Goal: Task Accomplishment & Management: Complete application form

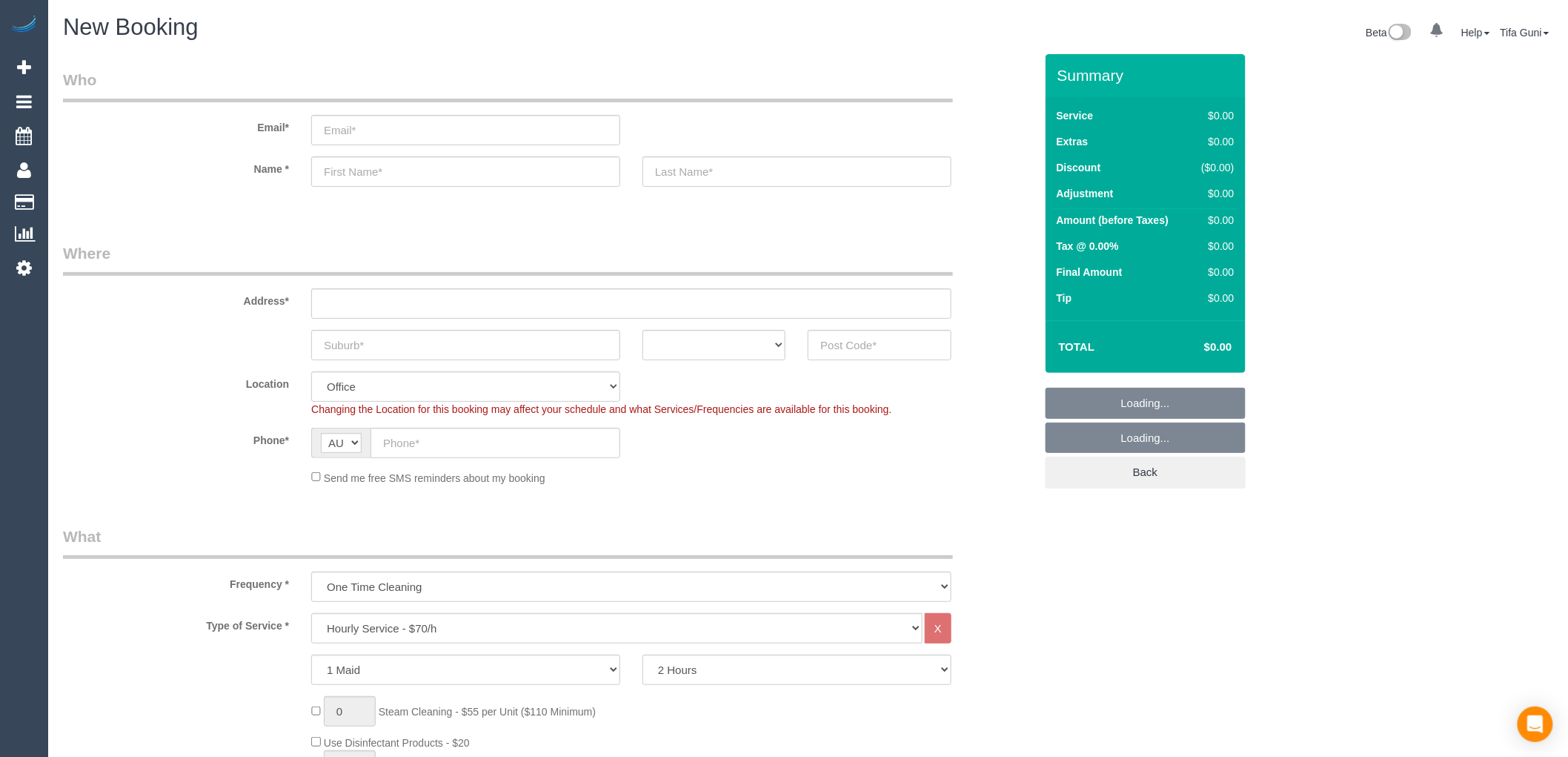
select select "object:840"
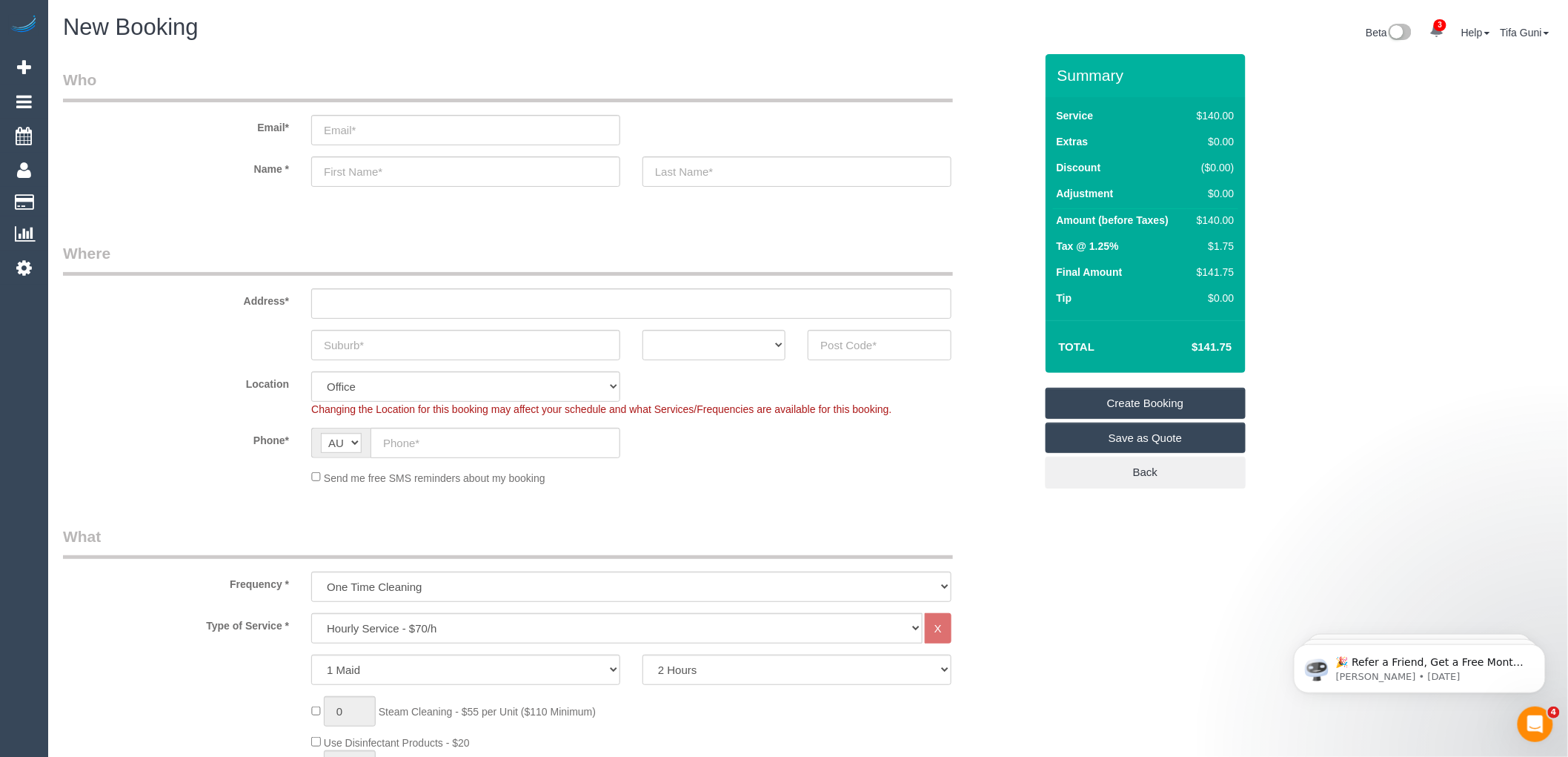
click at [467, 211] on fieldset "Who Email* Name *" at bounding box center [548, 141] width 972 height 143
click at [772, 343] on select "ACT NSW NT QLD SA TAS VIC WA" at bounding box center [714, 345] width 143 height 31
click at [381, 175] on input "text" at bounding box center [465, 172] width 309 height 31
click at [354, 167] on input "text" at bounding box center [465, 172] width 309 height 31
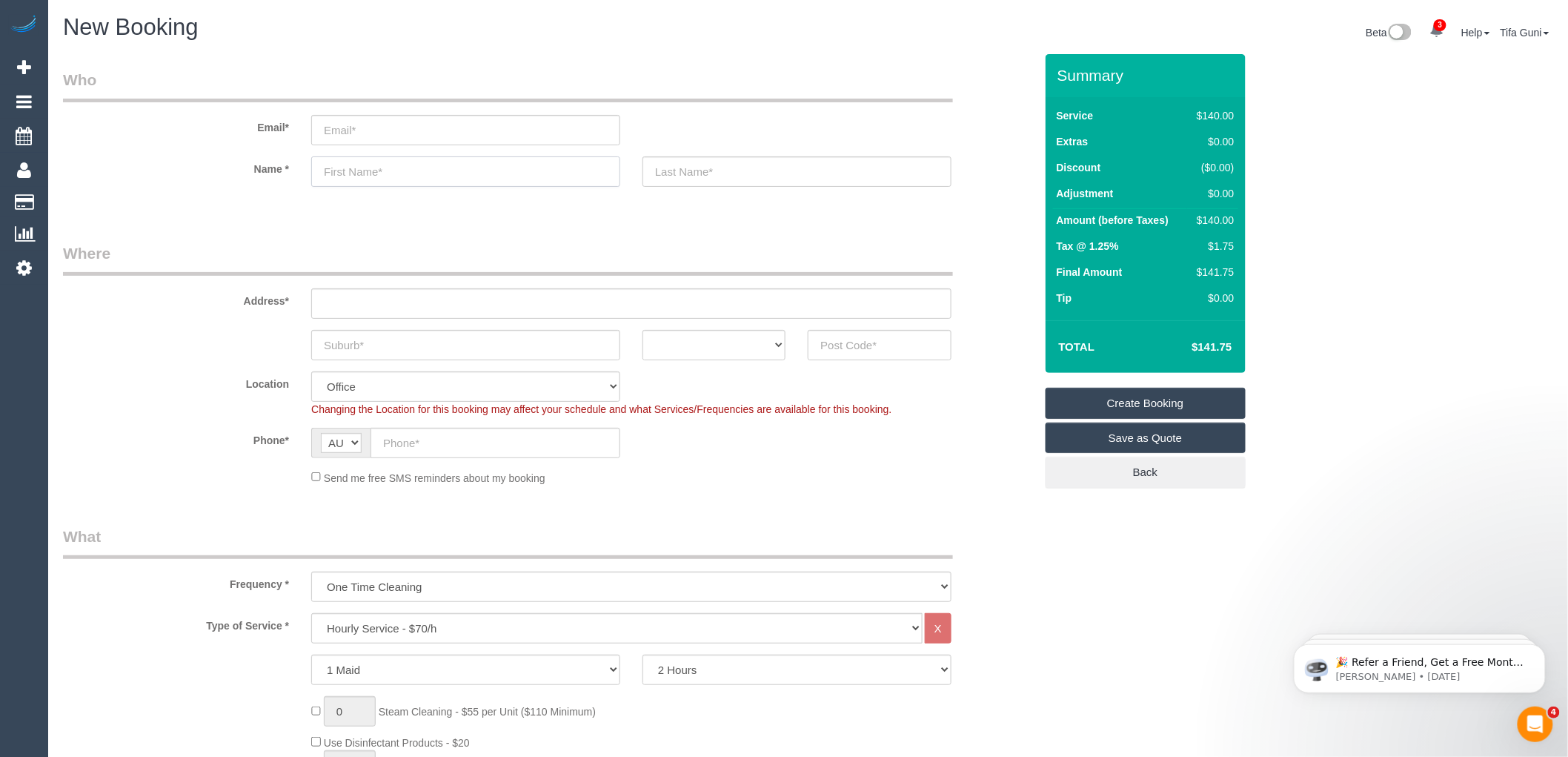
click at [338, 168] on input "text" at bounding box center [465, 172] width 309 height 31
type input "Adam"
click at [464, 439] on input "text" at bounding box center [495, 443] width 249 height 31
paste input "61 498 233 049"
drag, startPoint x: 397, startPoint y: 434, endPoint x: 373, endPoint y: 434, distance: 24.0
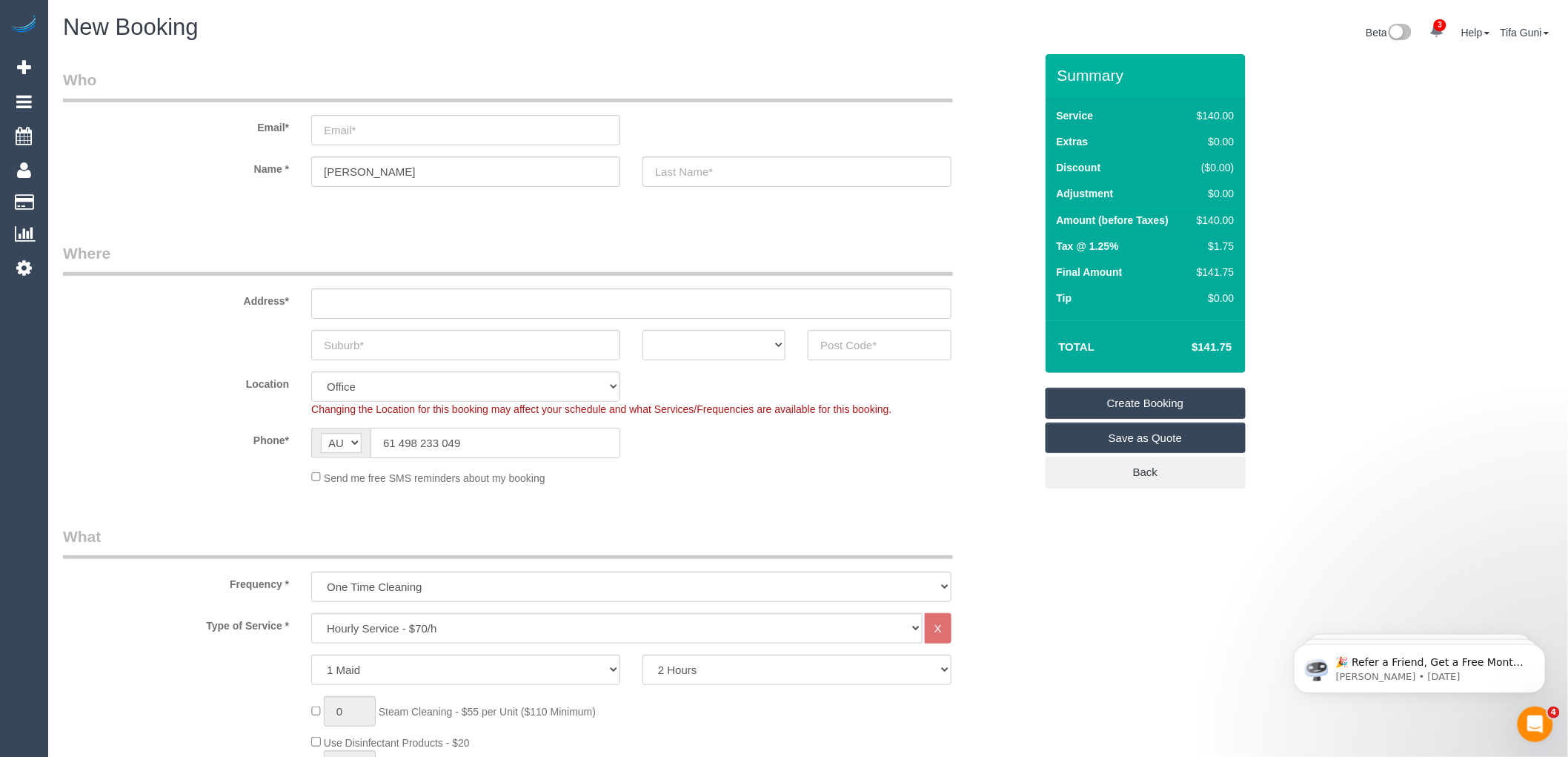
click at [373, 434] on input "61 498 233 049" at bounding box center [495, 443] width 249 height 31
click at [477, 438] on input "0498 233 049" at bounding box center [495, 443] width 249 height 31
type input "0498 233 049"
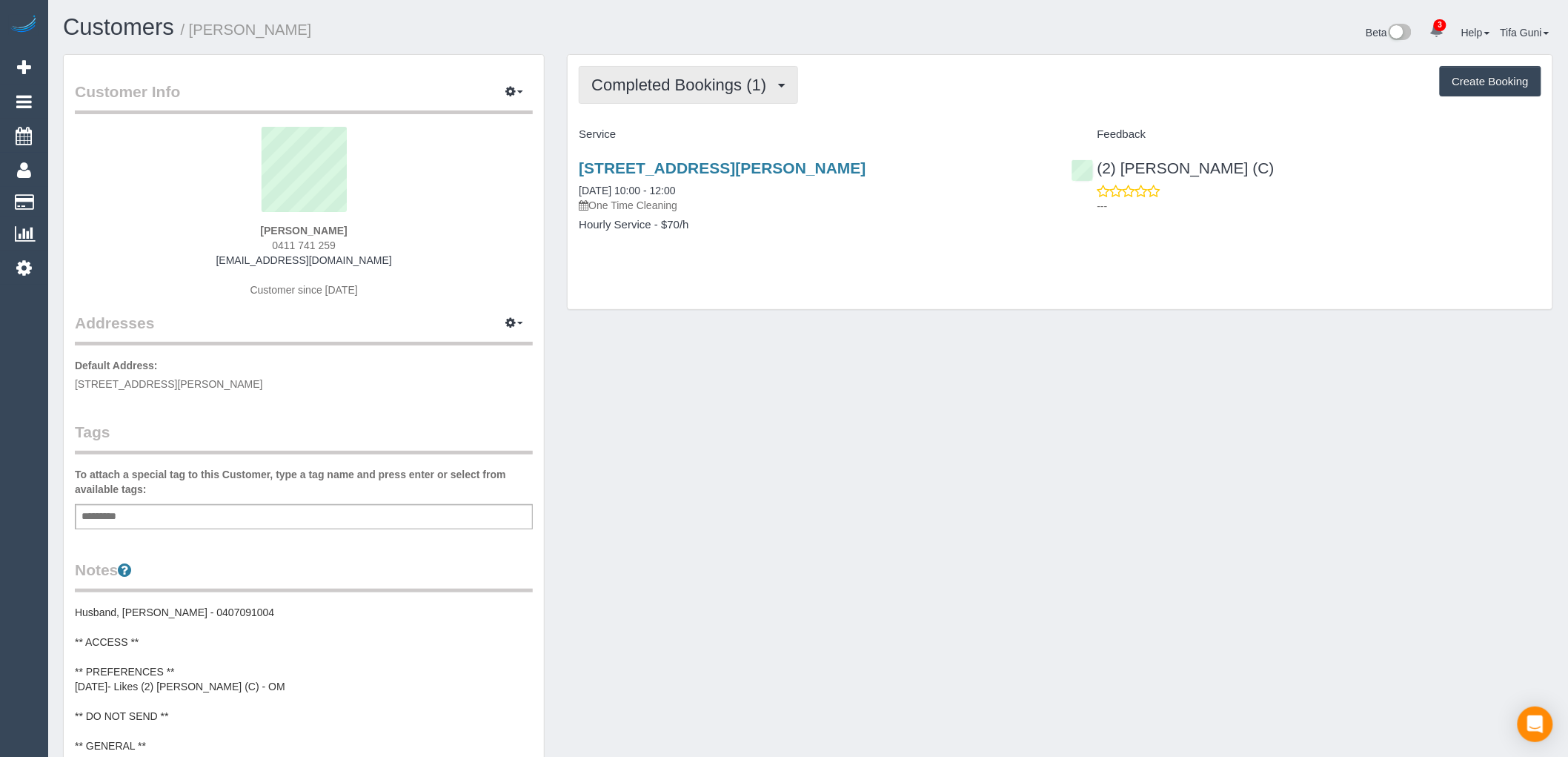
click at [738, 87] on span "Completed Bookings (1)" at bounding box center [682, 84] width 183 height 18
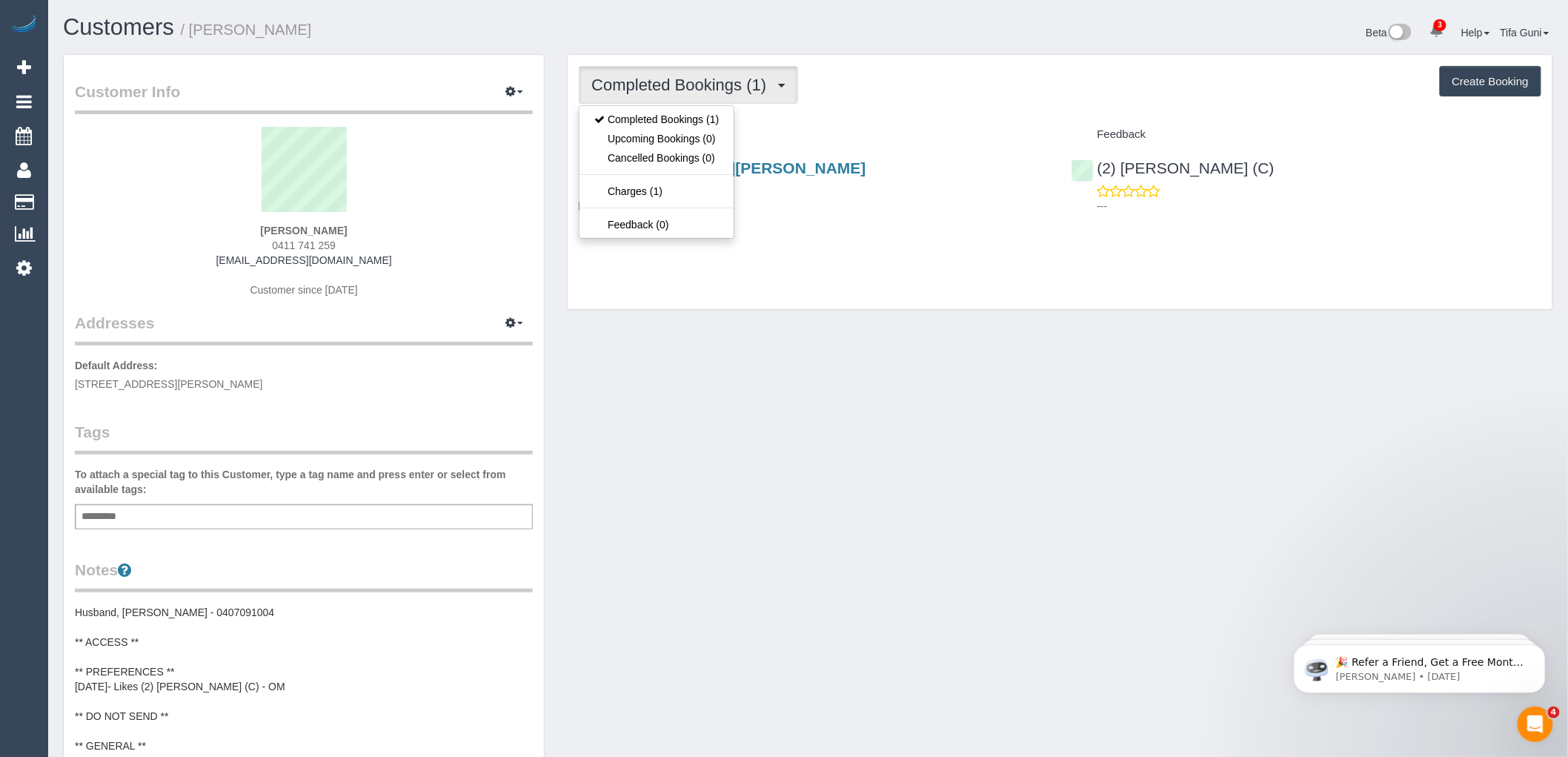
click at [838, 122] on div "Service" at bounding box center [813, 135] width 492 height 25
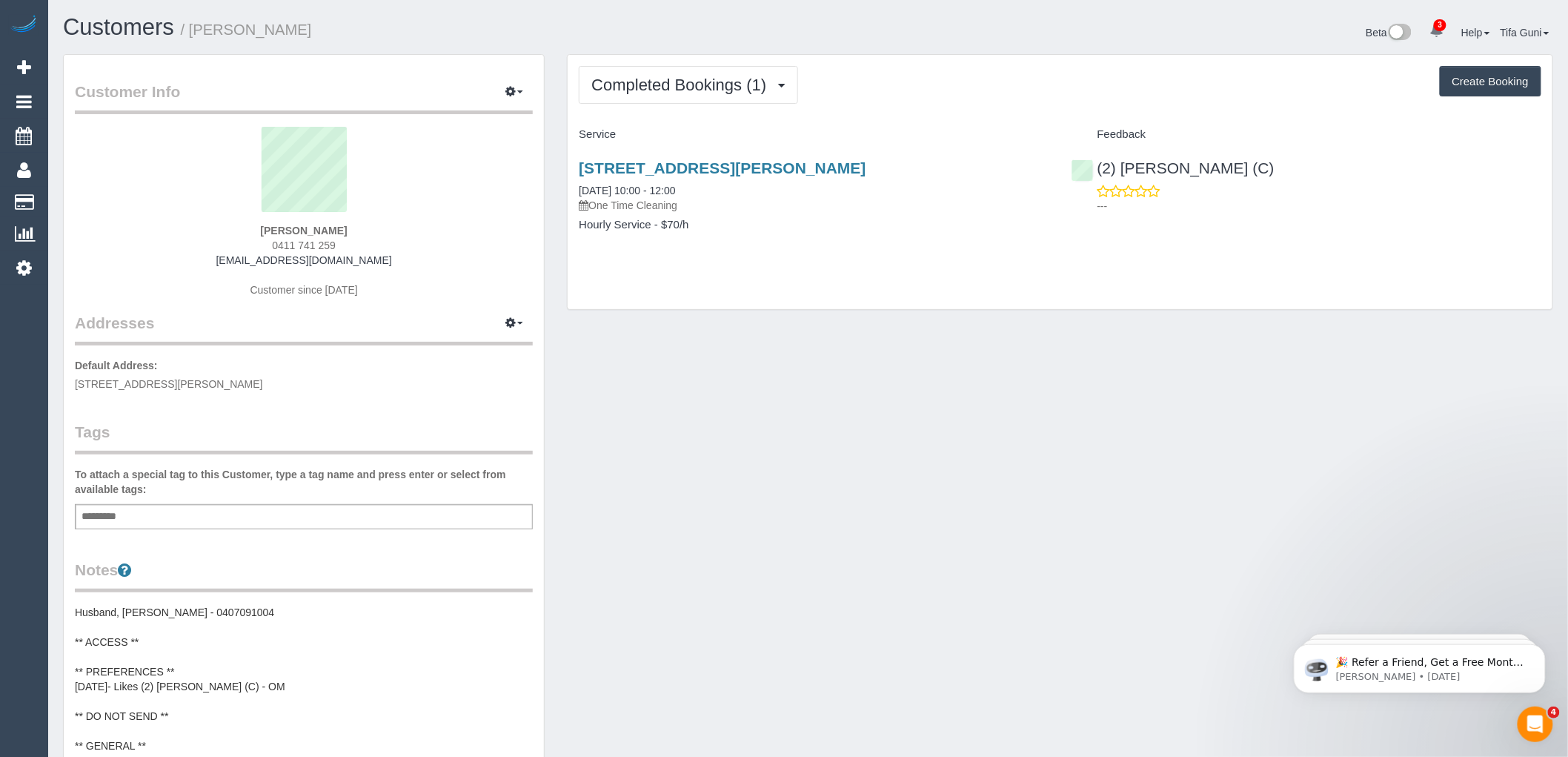
click at [1490, 84] on button "Create Booking" at bounding box center [1491, 81] width 101 height 32
select select "VIC"
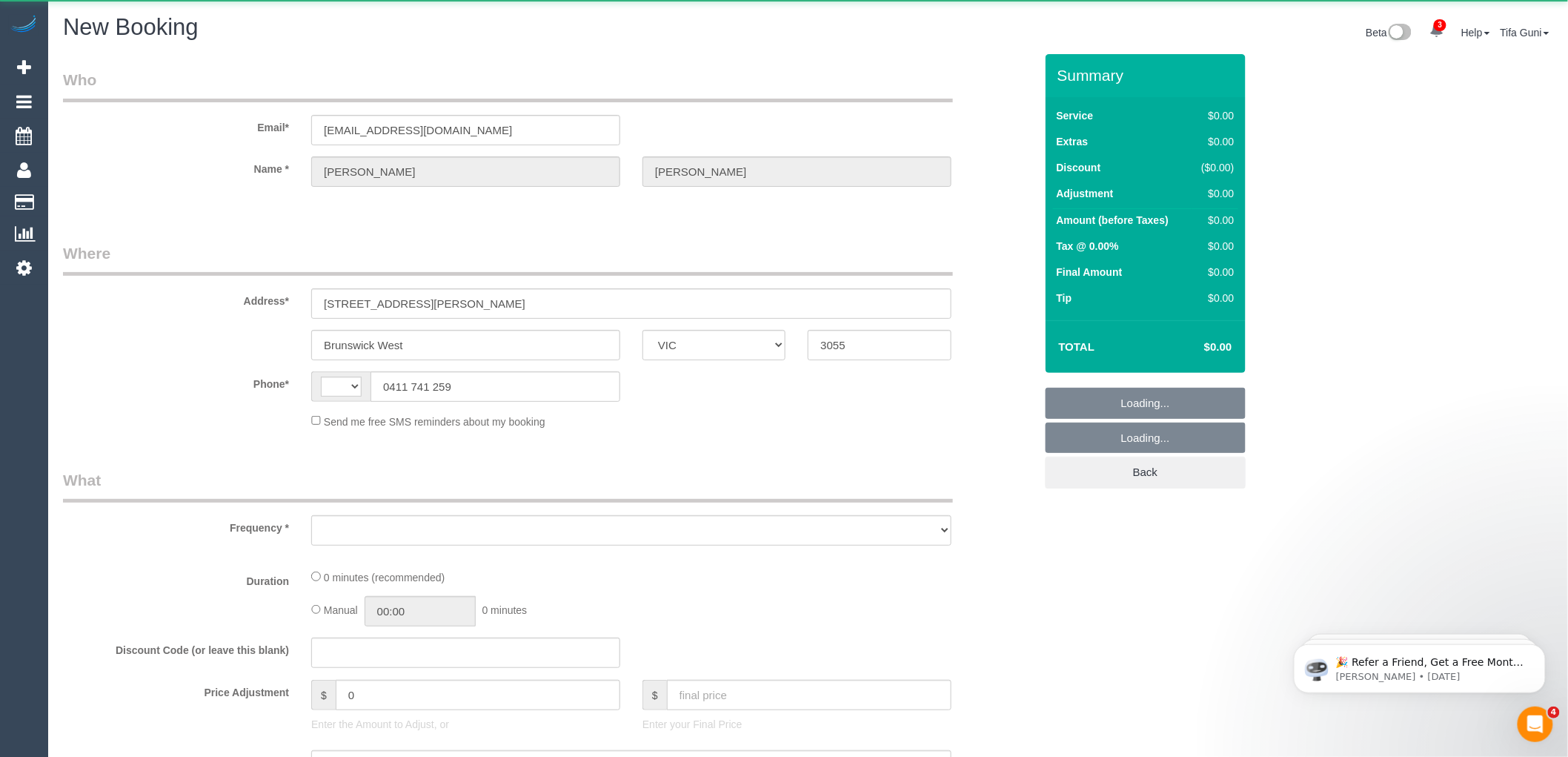
select select "string:AU"
select select "object:859"
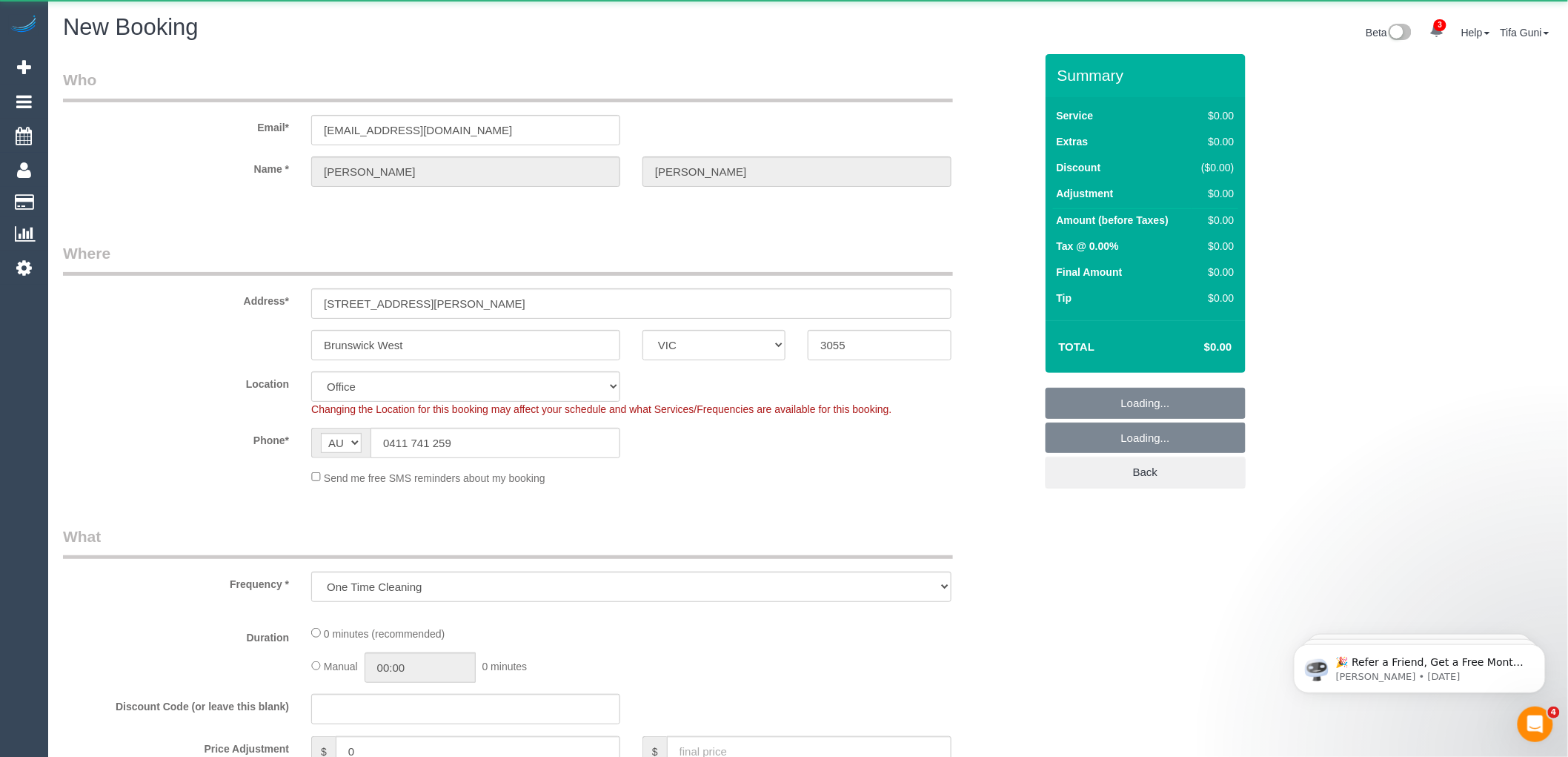
select select "string:stripe-pm_1RpKep2GScqysDRVbD4fRvxP"
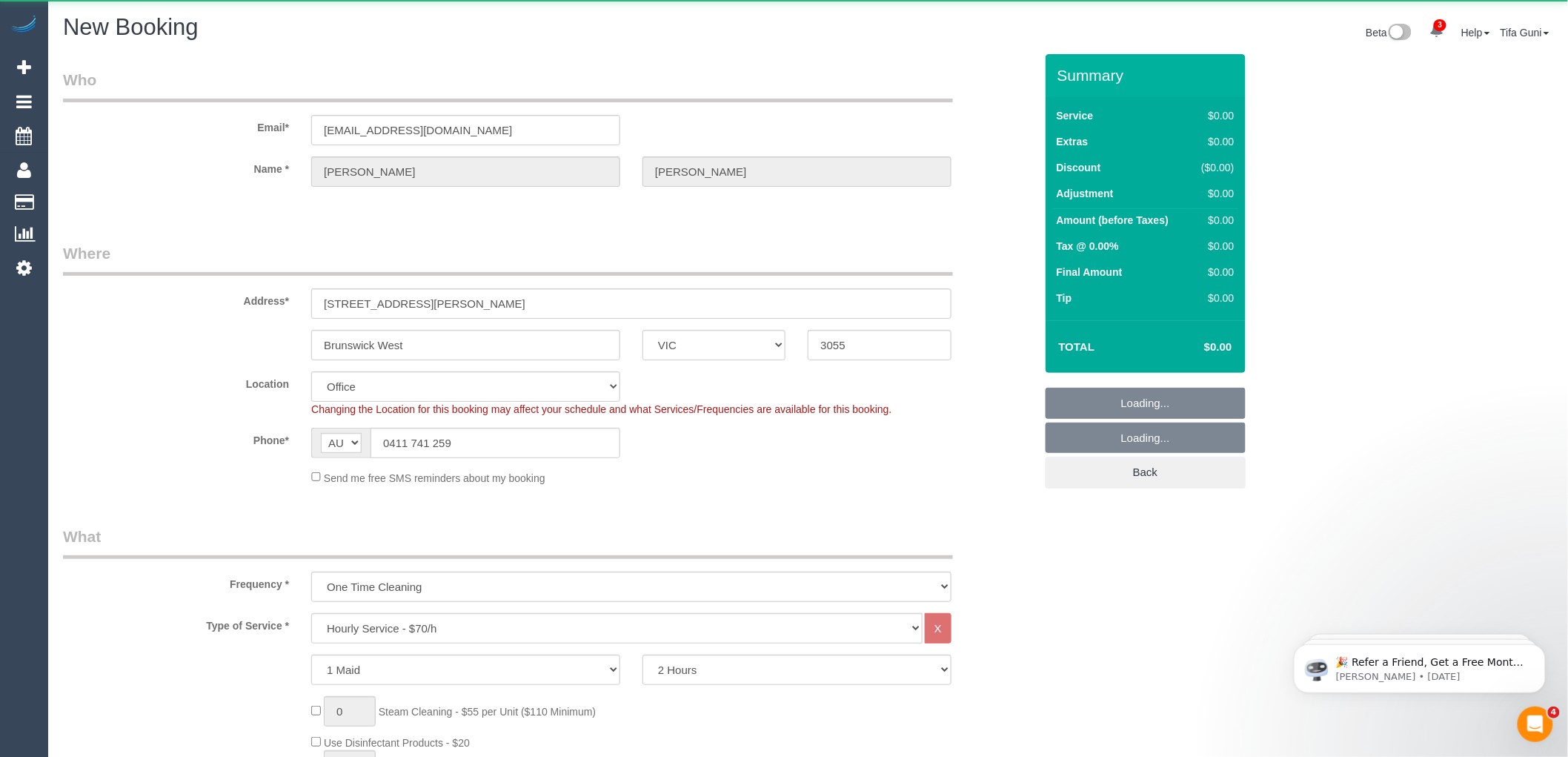
select select "object:2331"
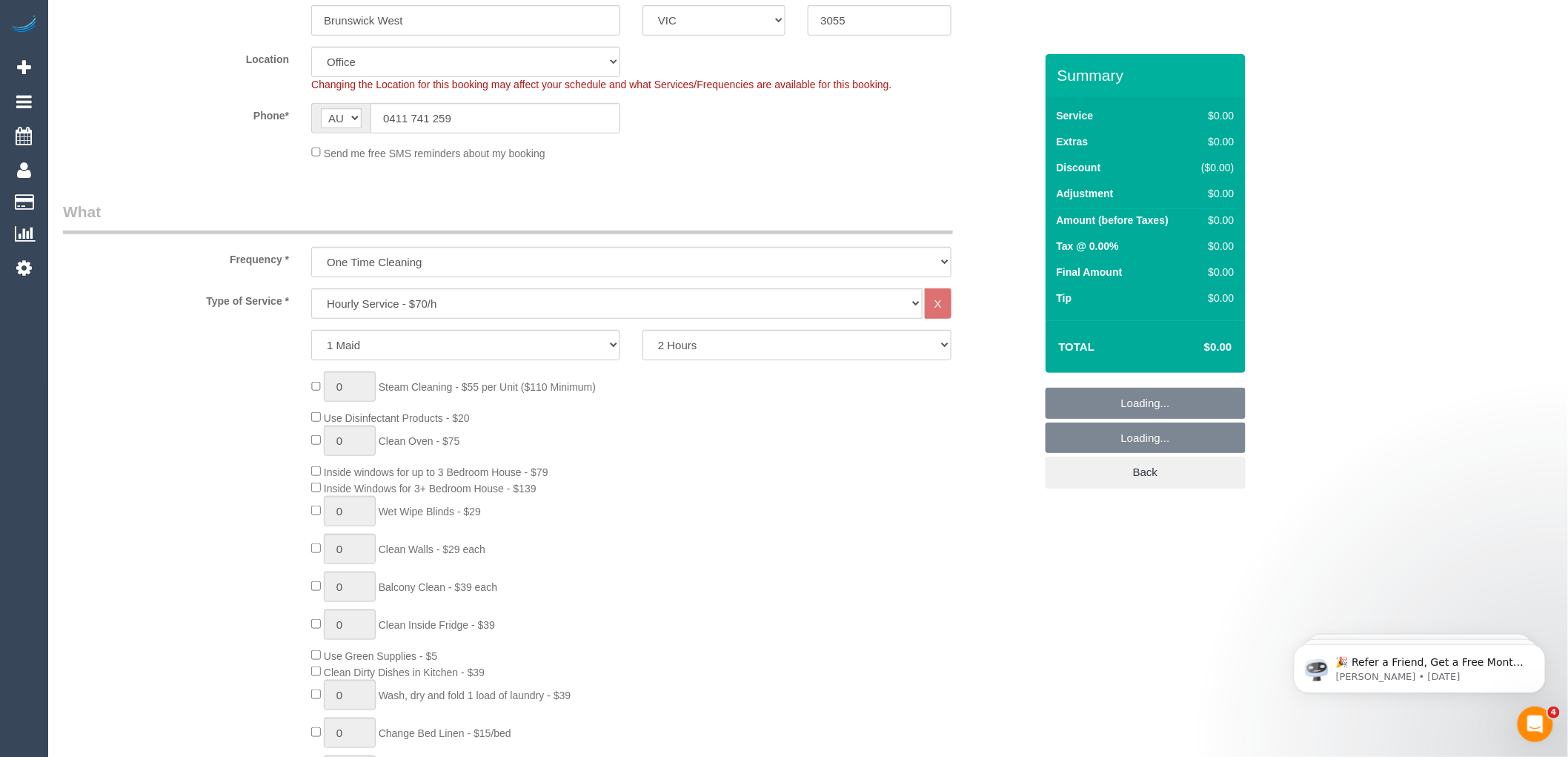
select select "61"
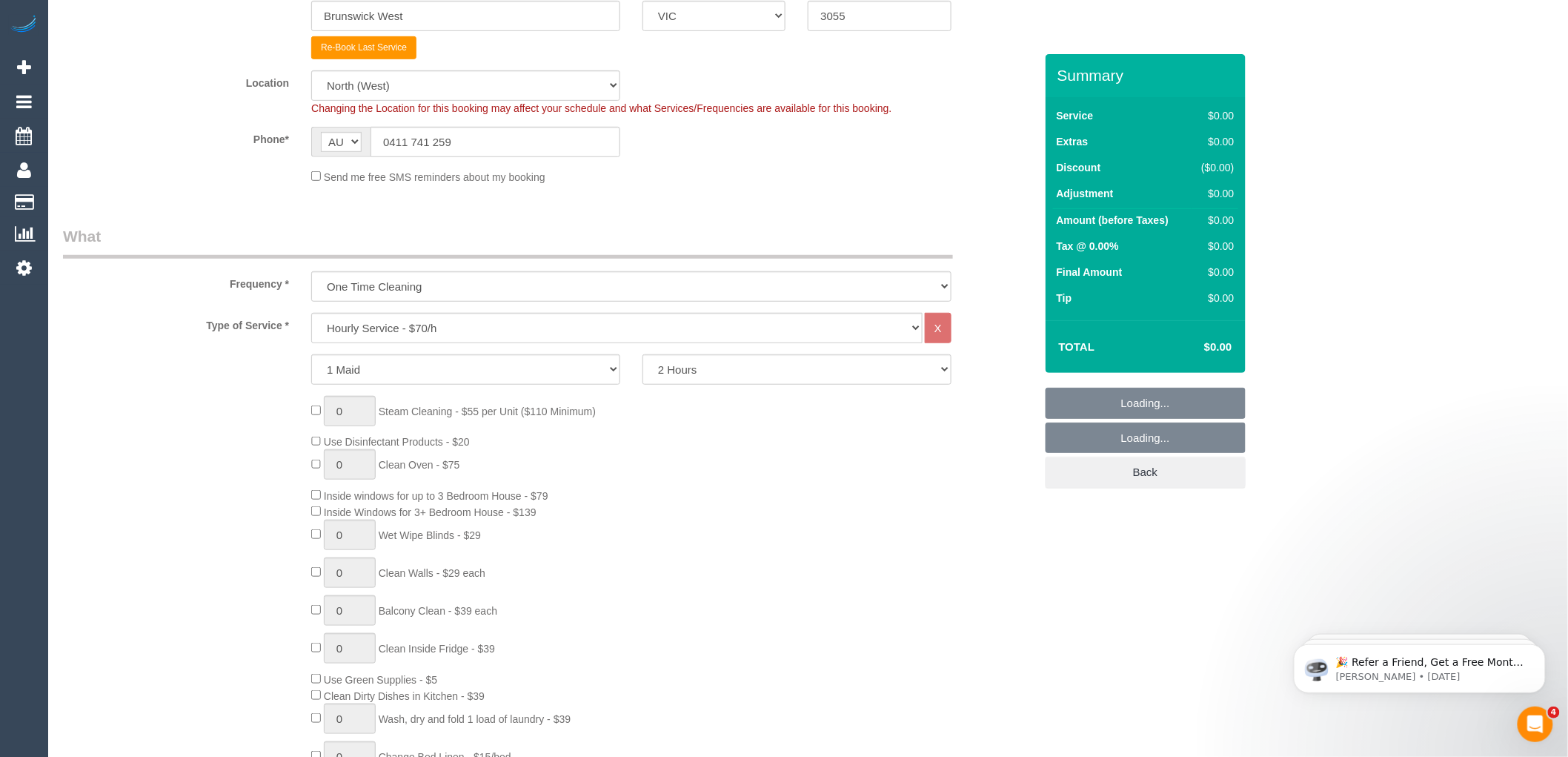
select select "object:2341"
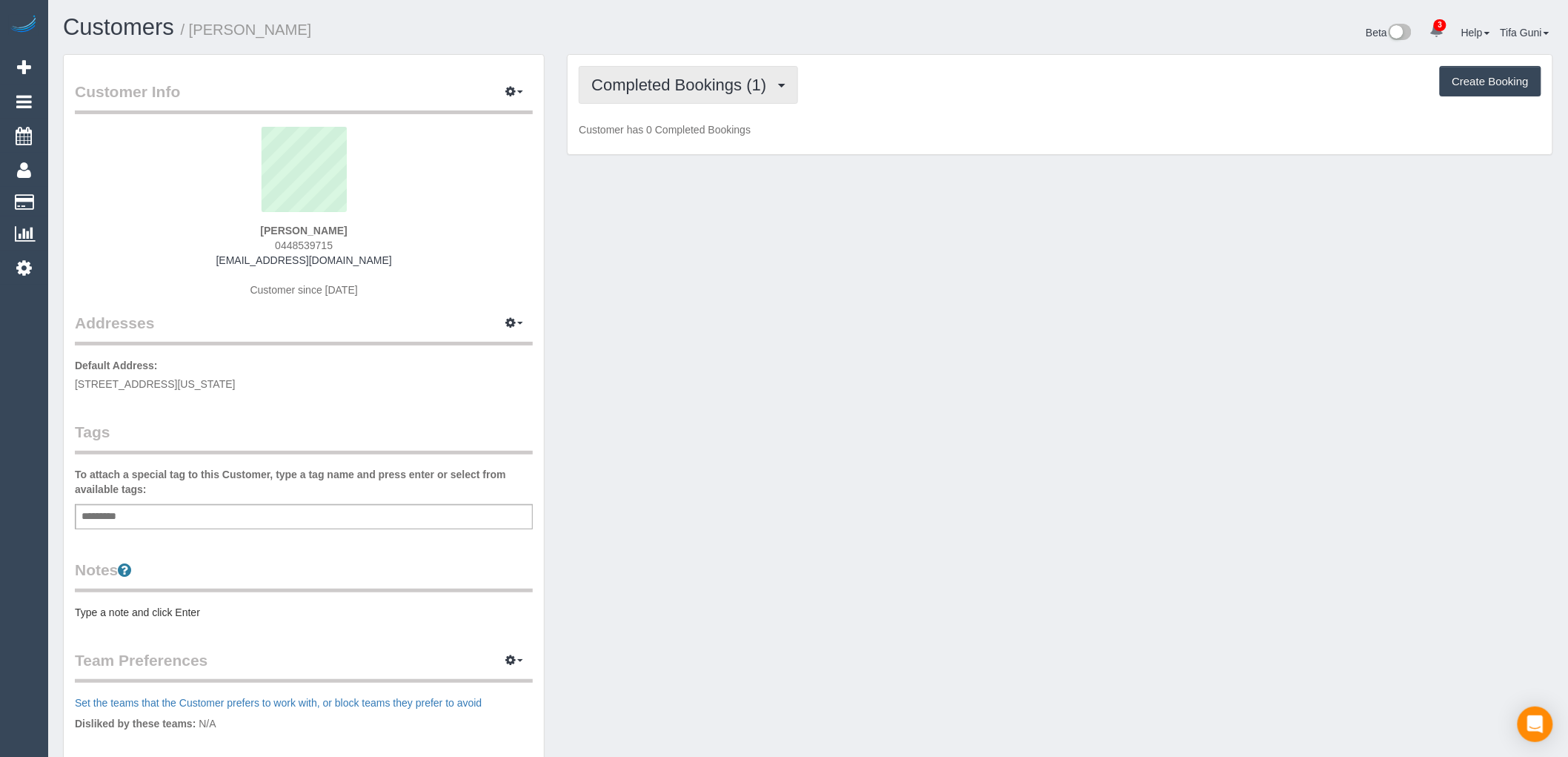
click at [739, 94] on button "Completed Bookings (1)" at bounding box center [689, 85] width 220 height 38
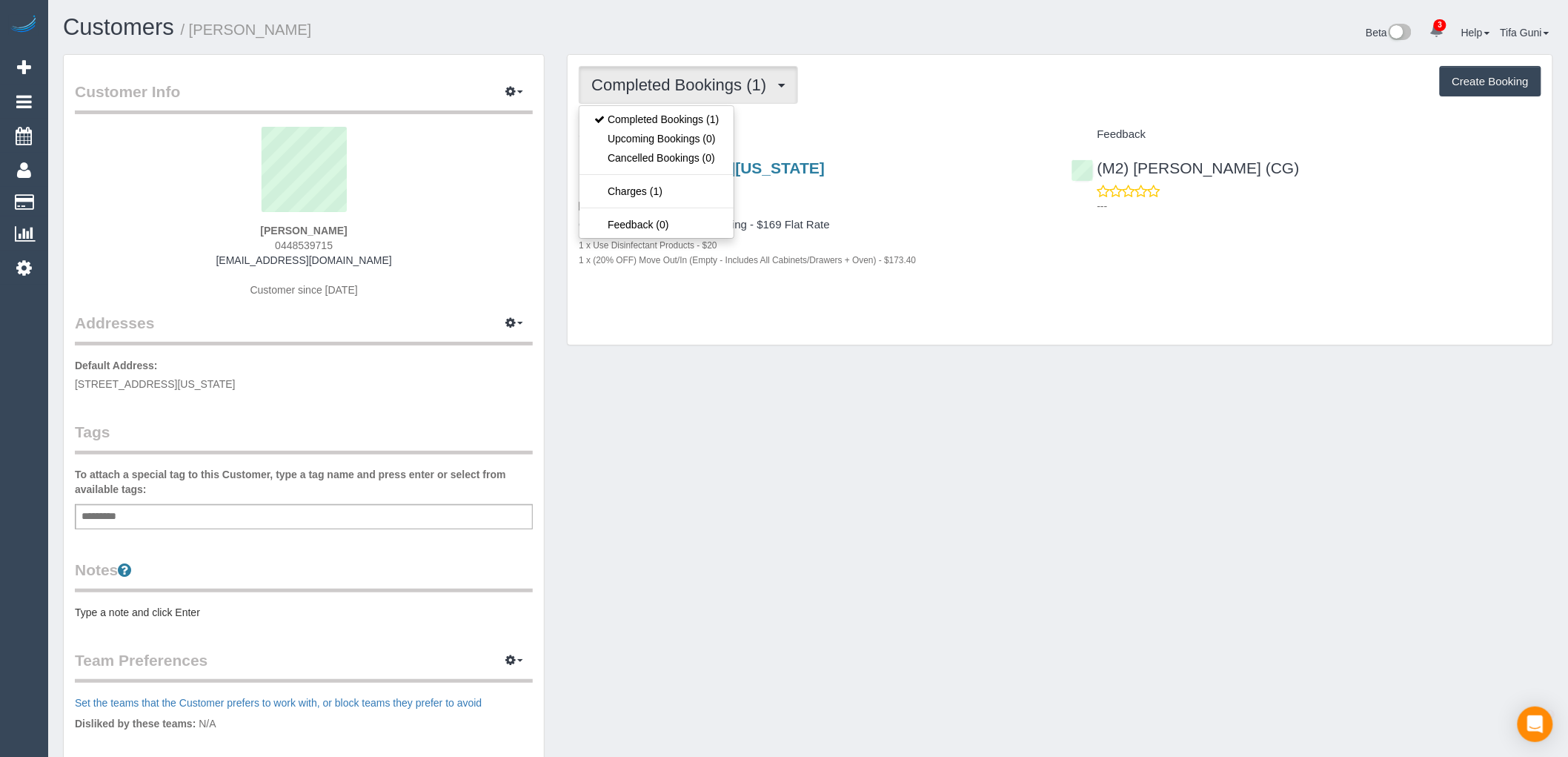
click at [791, 116] on div "Completed Bookings (1) Completed Bookings (1) Upcoming Bookings (0) Cancelled B…" at bounding box center [1060, 200] width 985 height 291
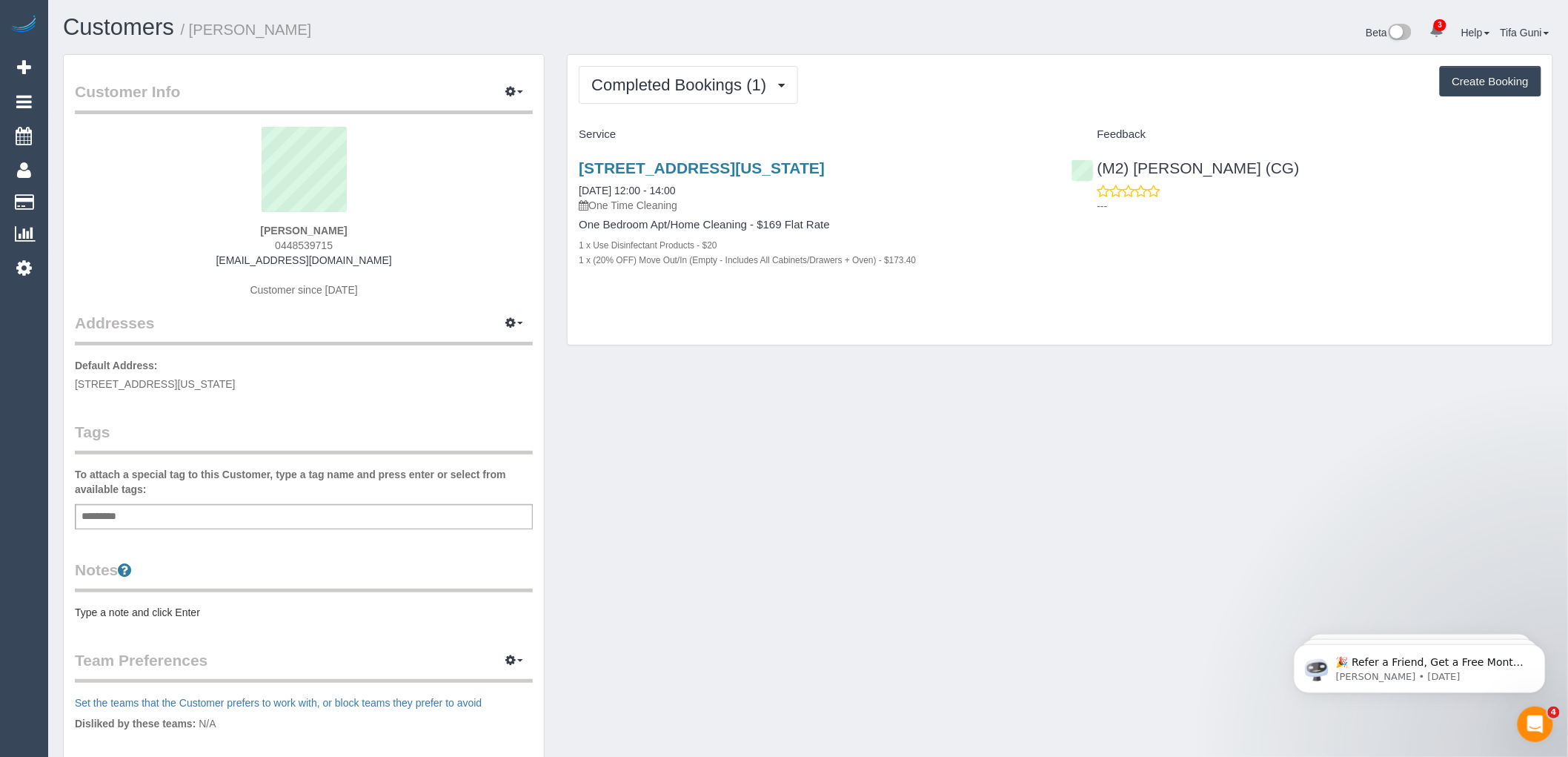
click at [1471, 86] on button "Create Booking" at bounding box center [1491, 81] width 101 height 32
select select "VIC"
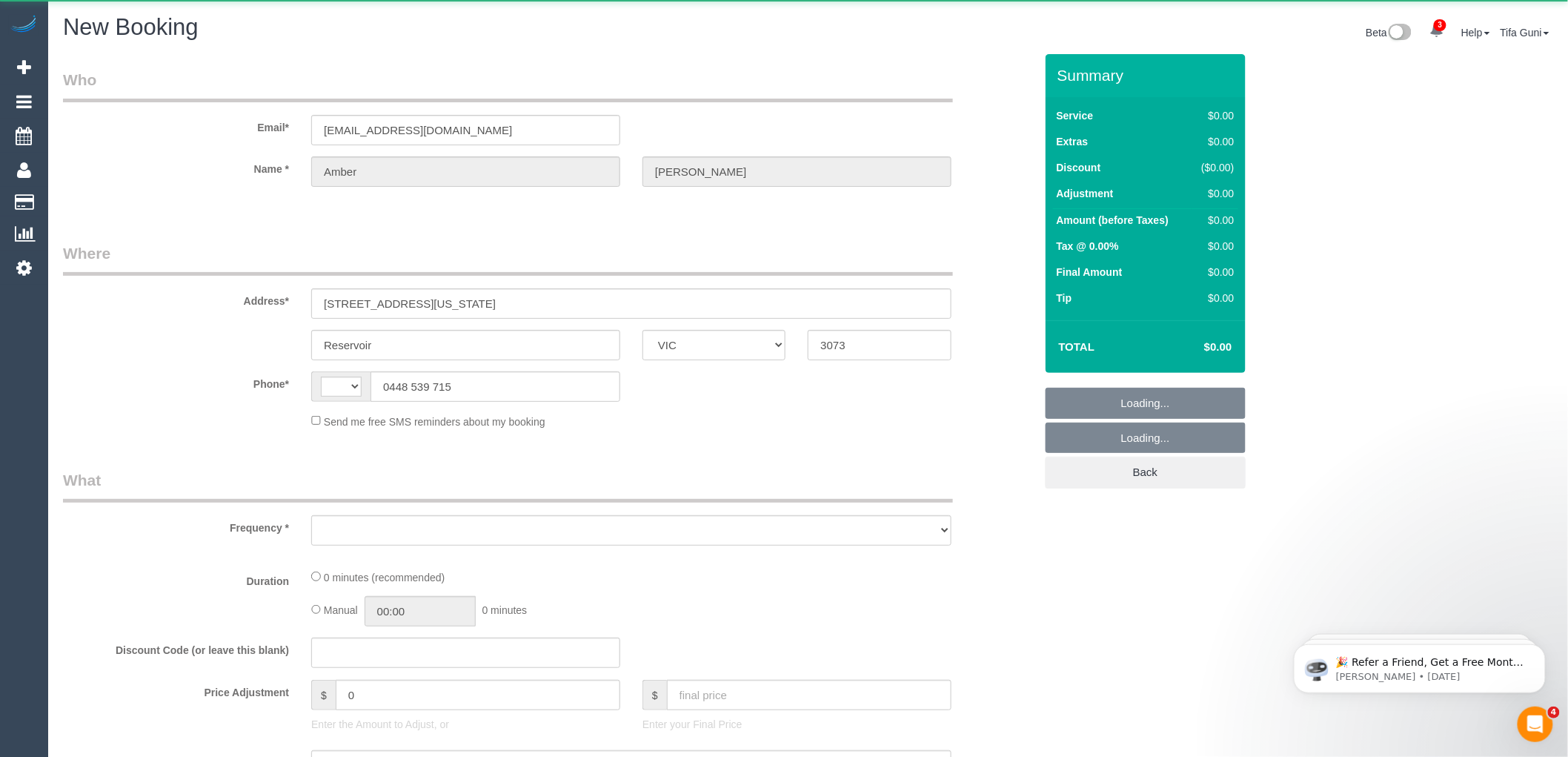
select select "string:AU"
select select "object:859"
select select "string:stripe-pm_1RyCnu2GScqysDRV5QtOL9Mf"
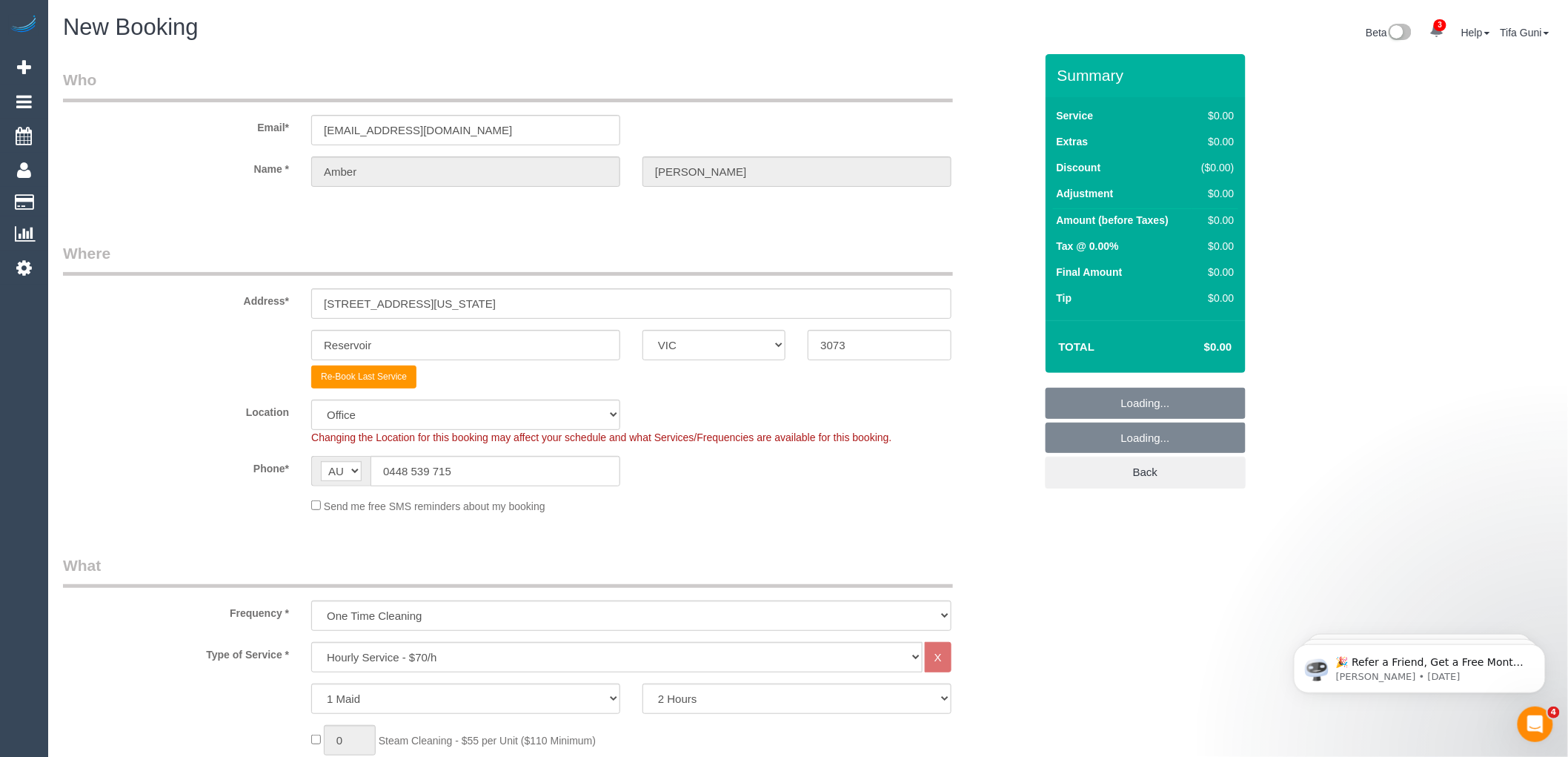
select select "object:2336"
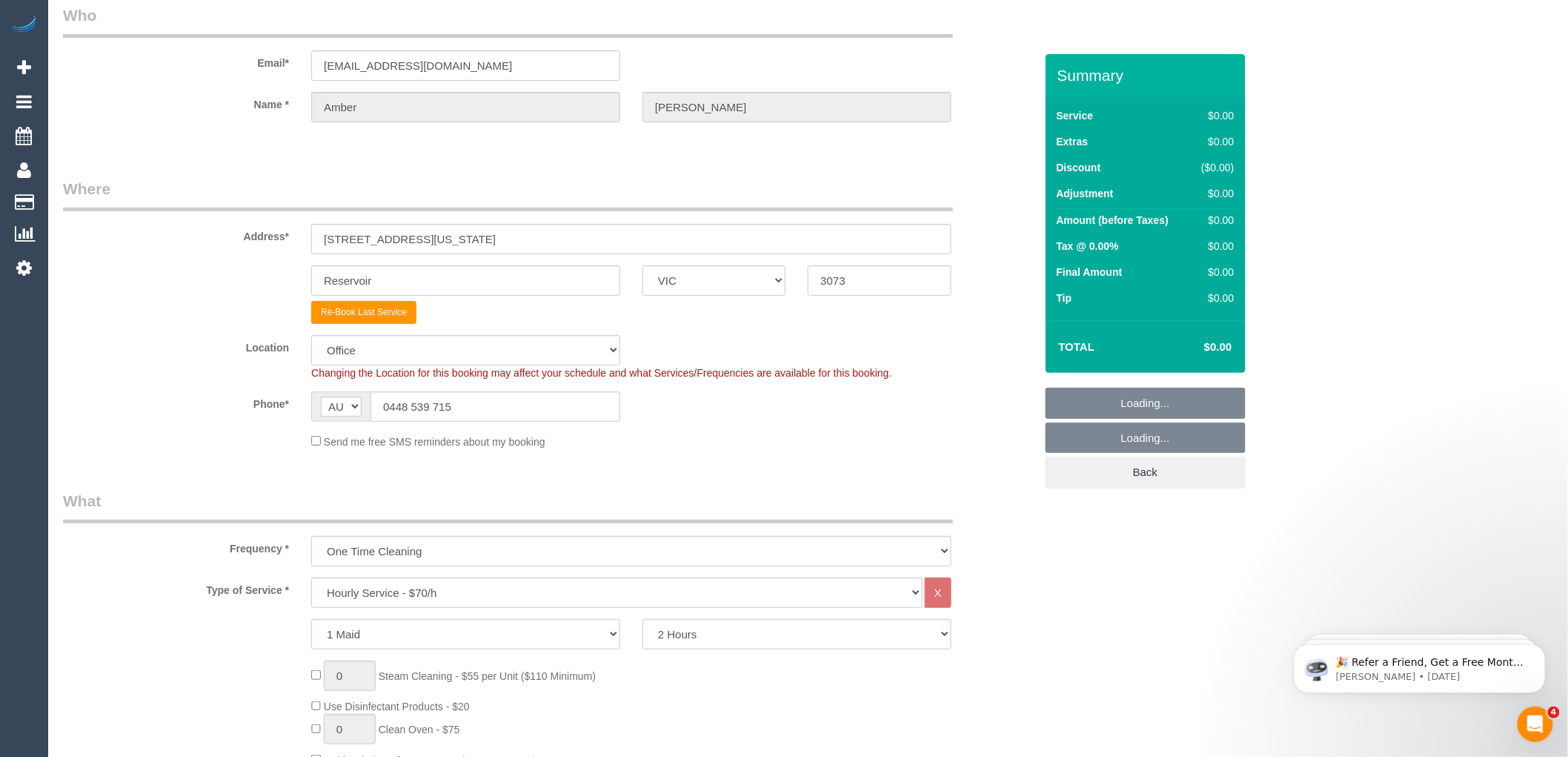
select select "60"
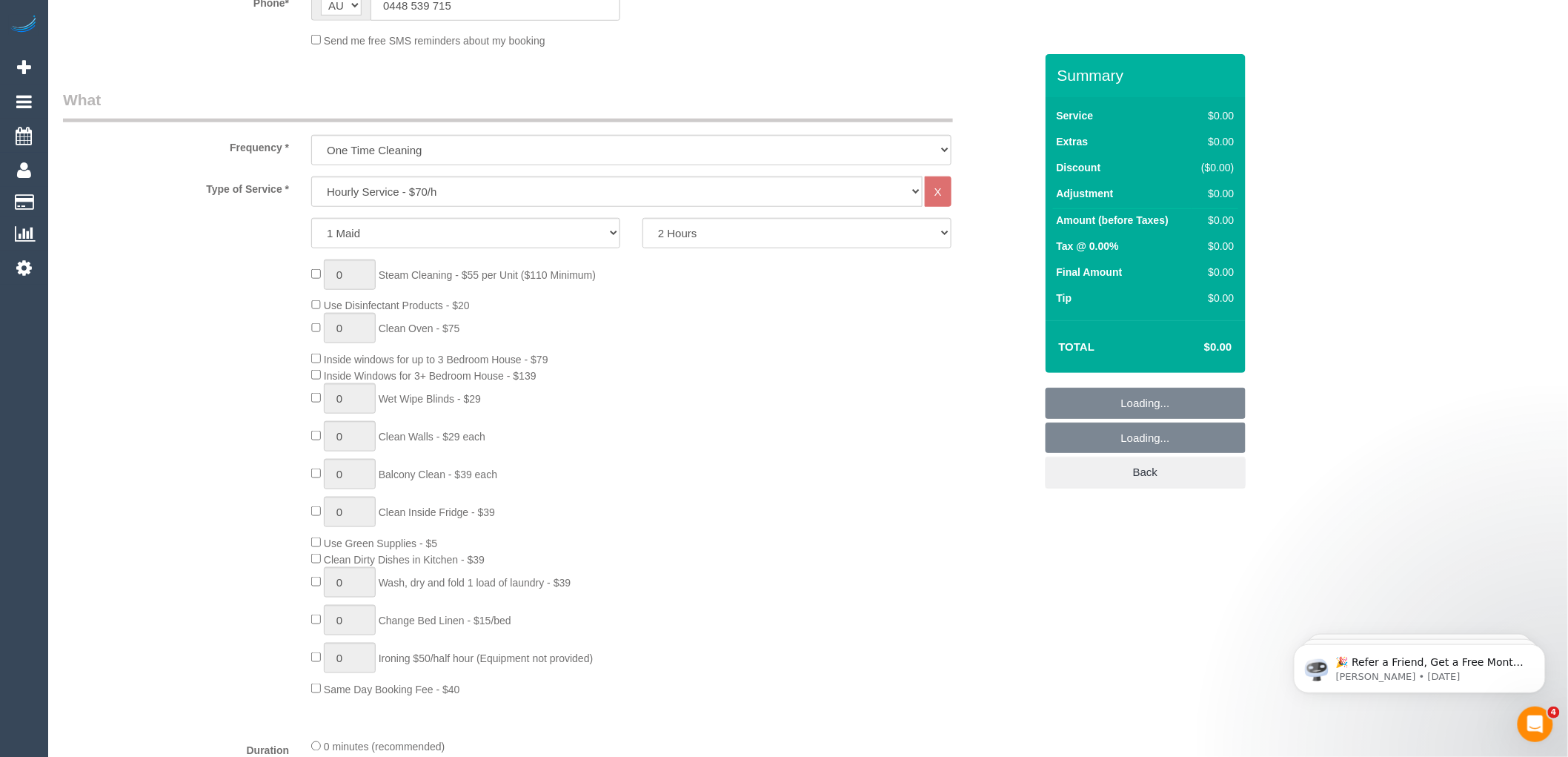
scroll to position [494, 0]
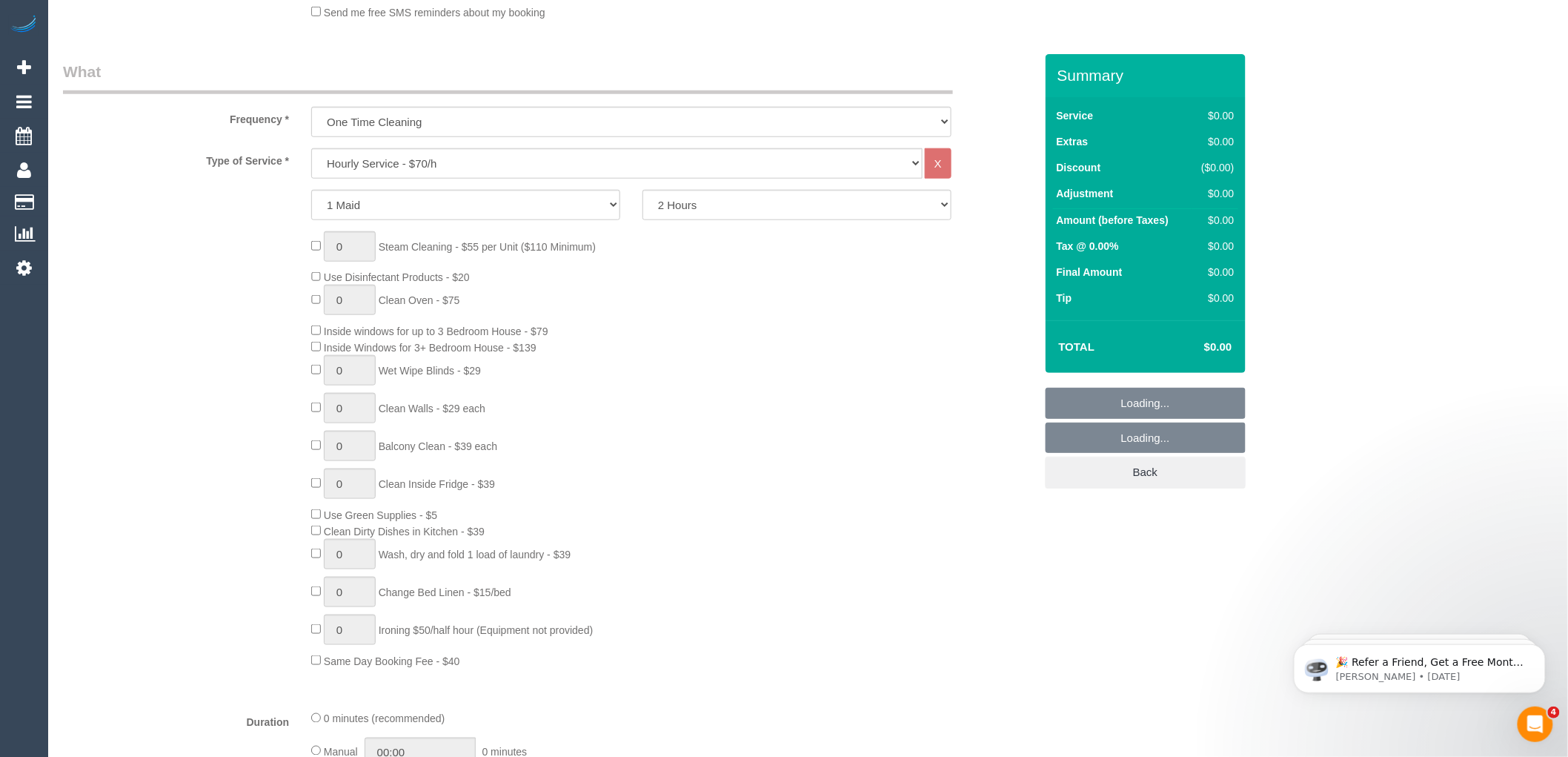
select select "object:2346"
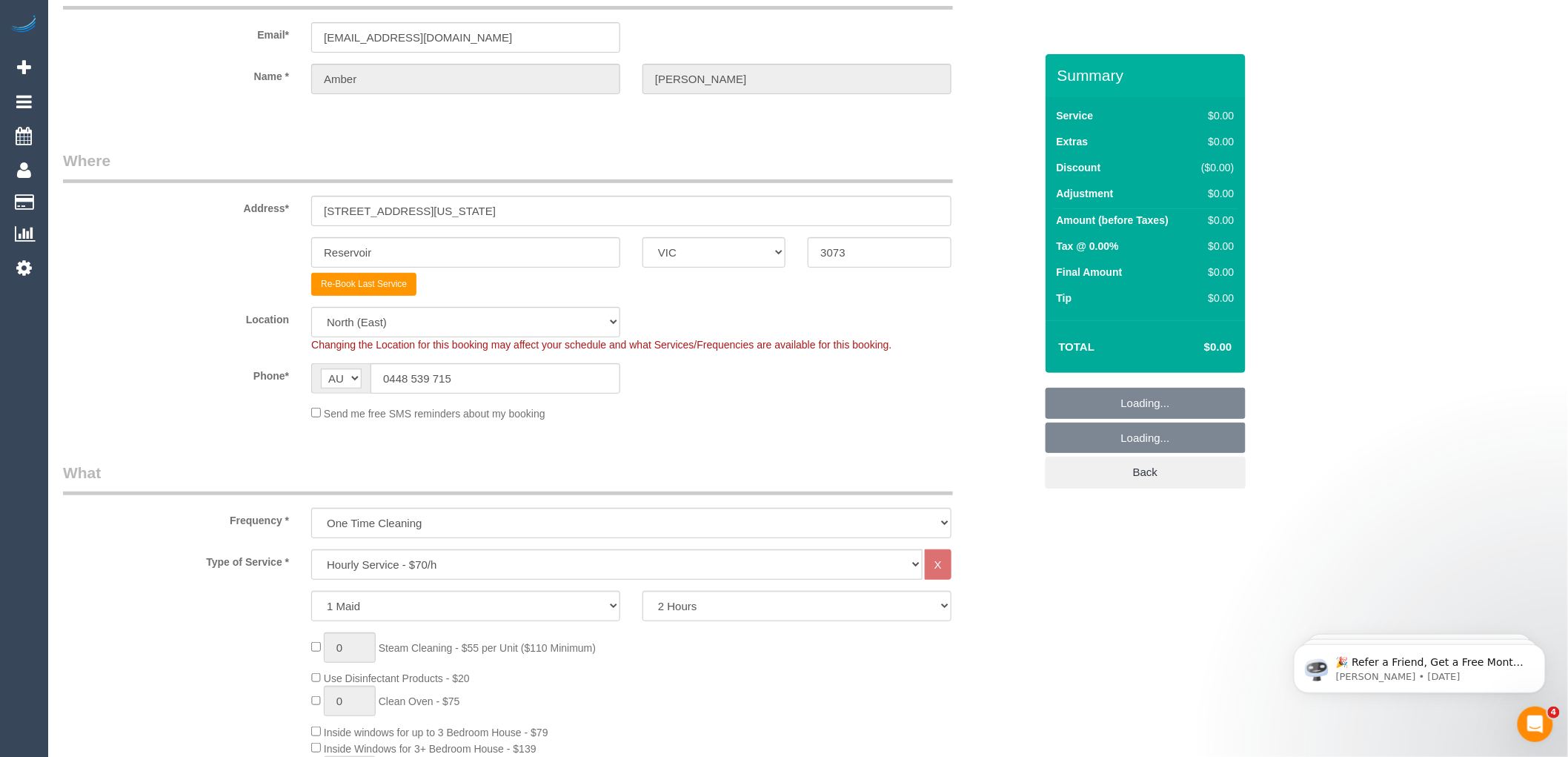
scroll to position [82, 0]
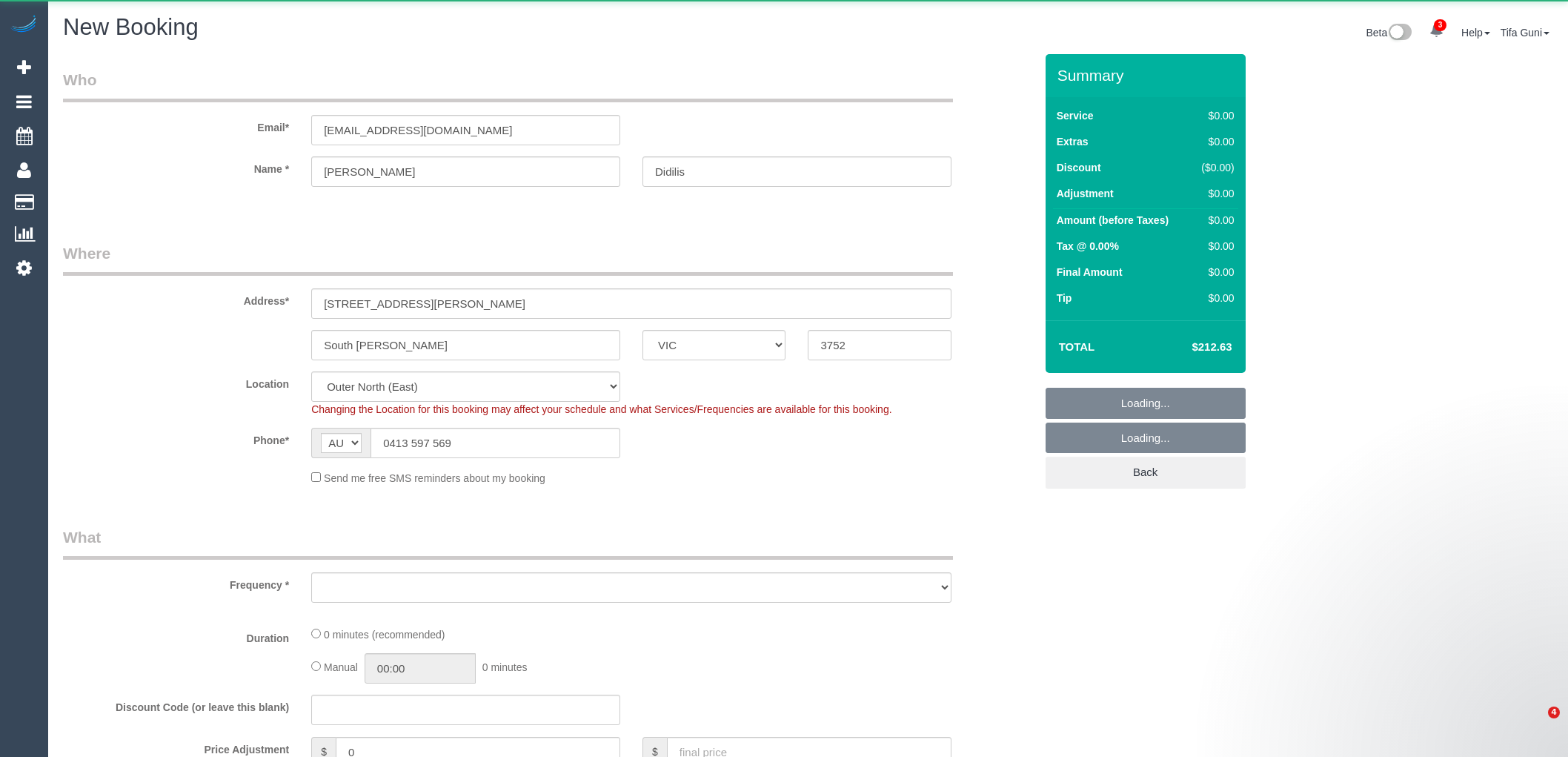
select select "VIC"
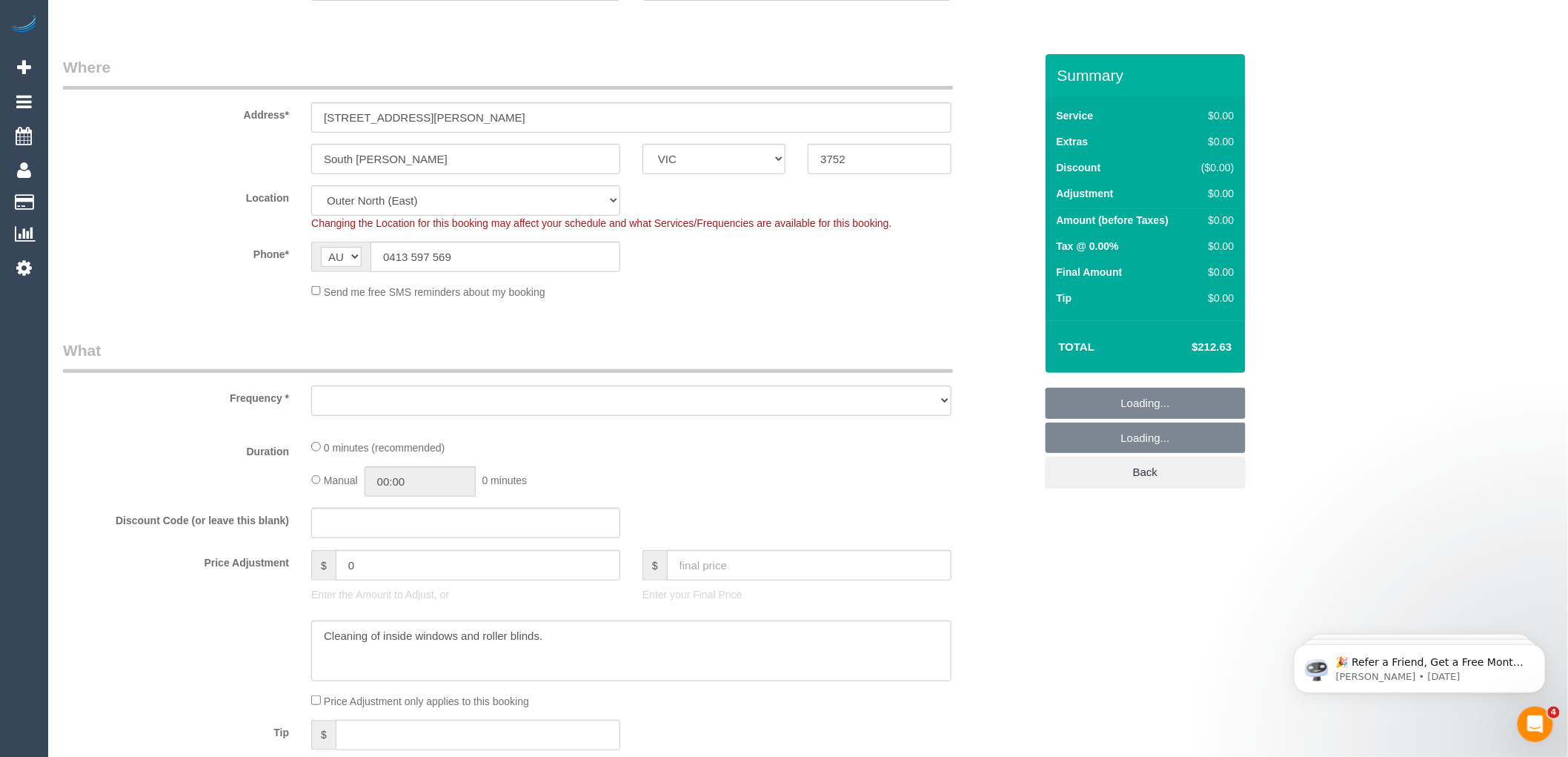
select select "object:811"
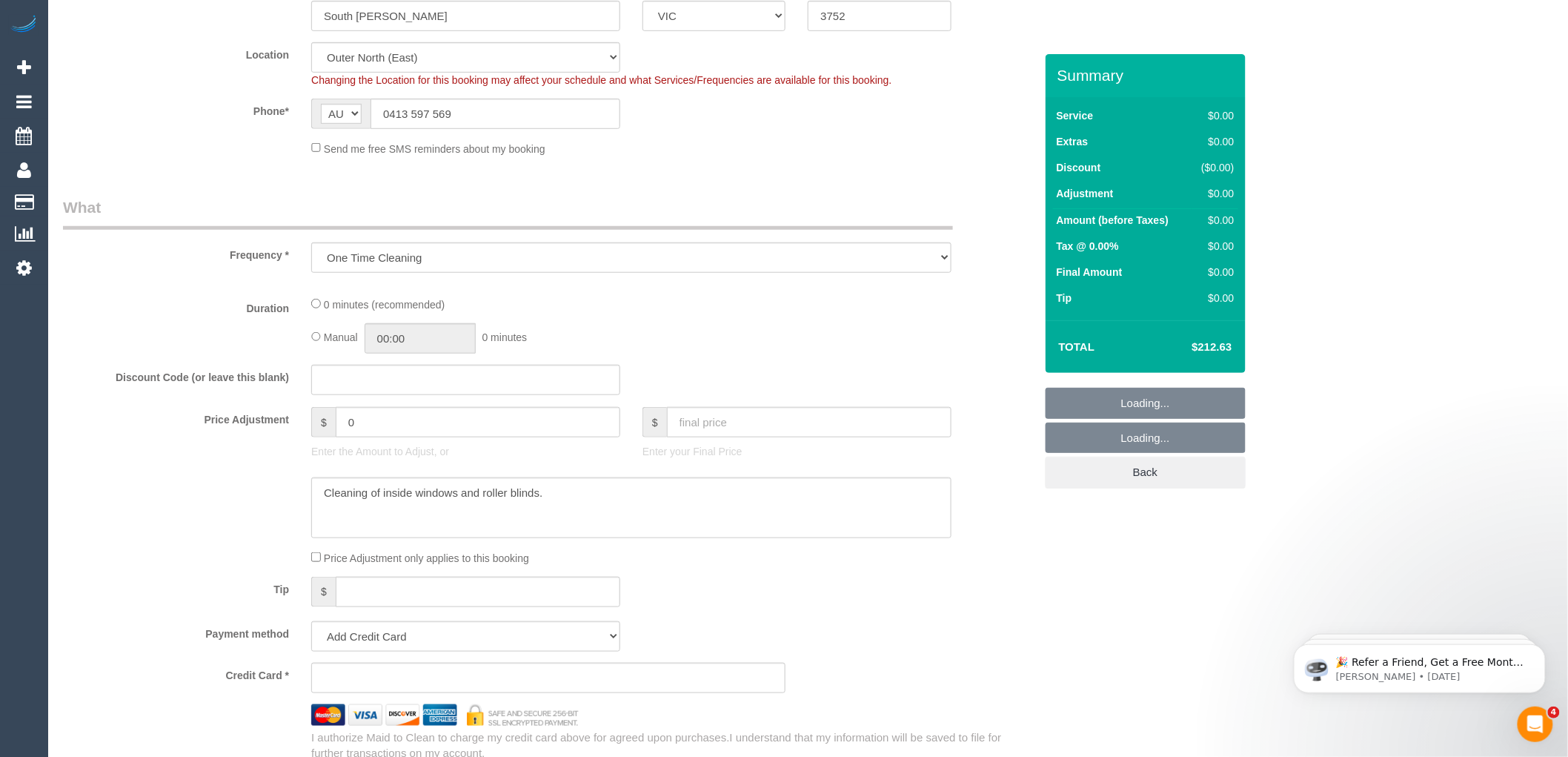
select select "180"
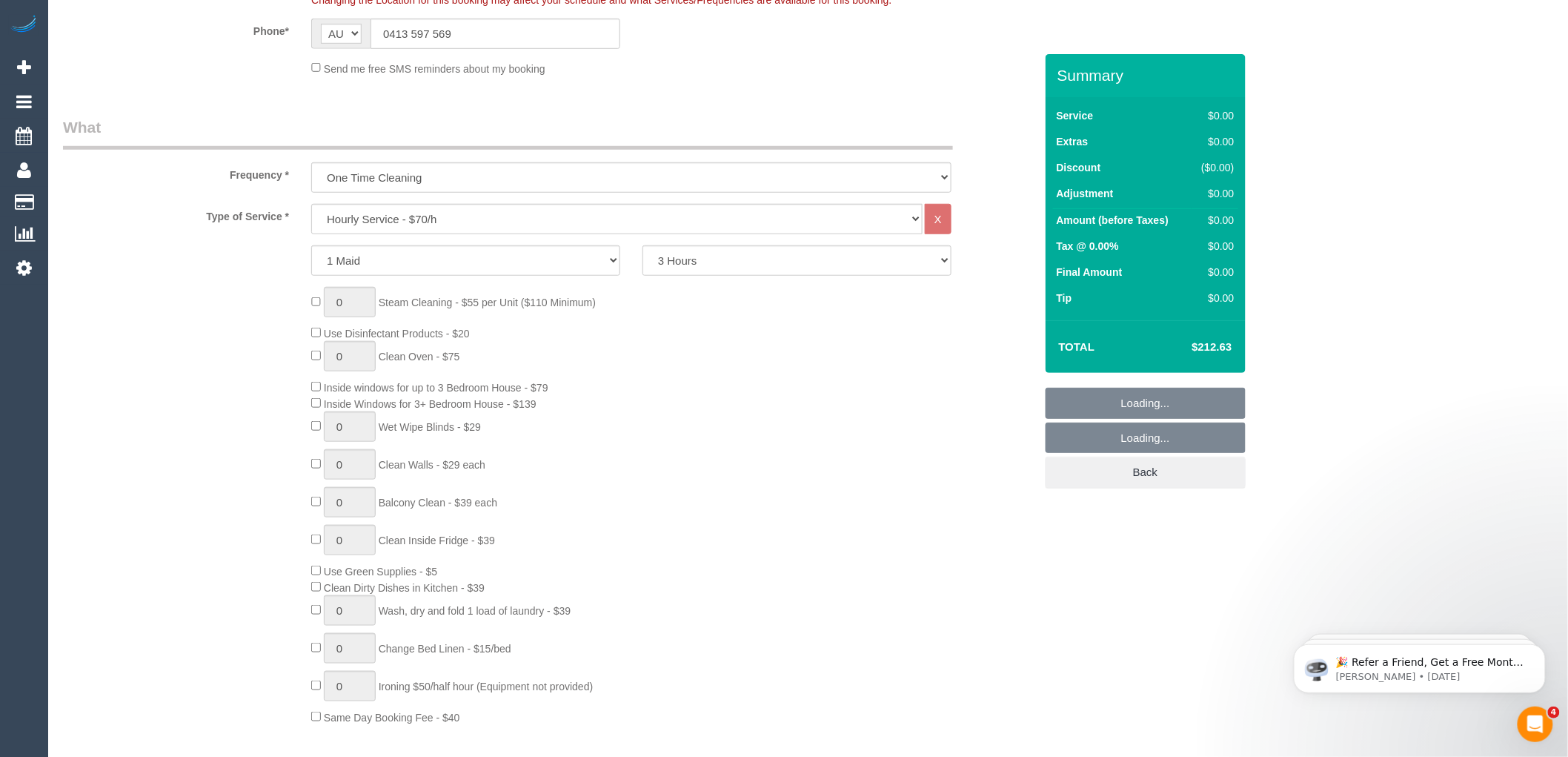
select select "object:1405"
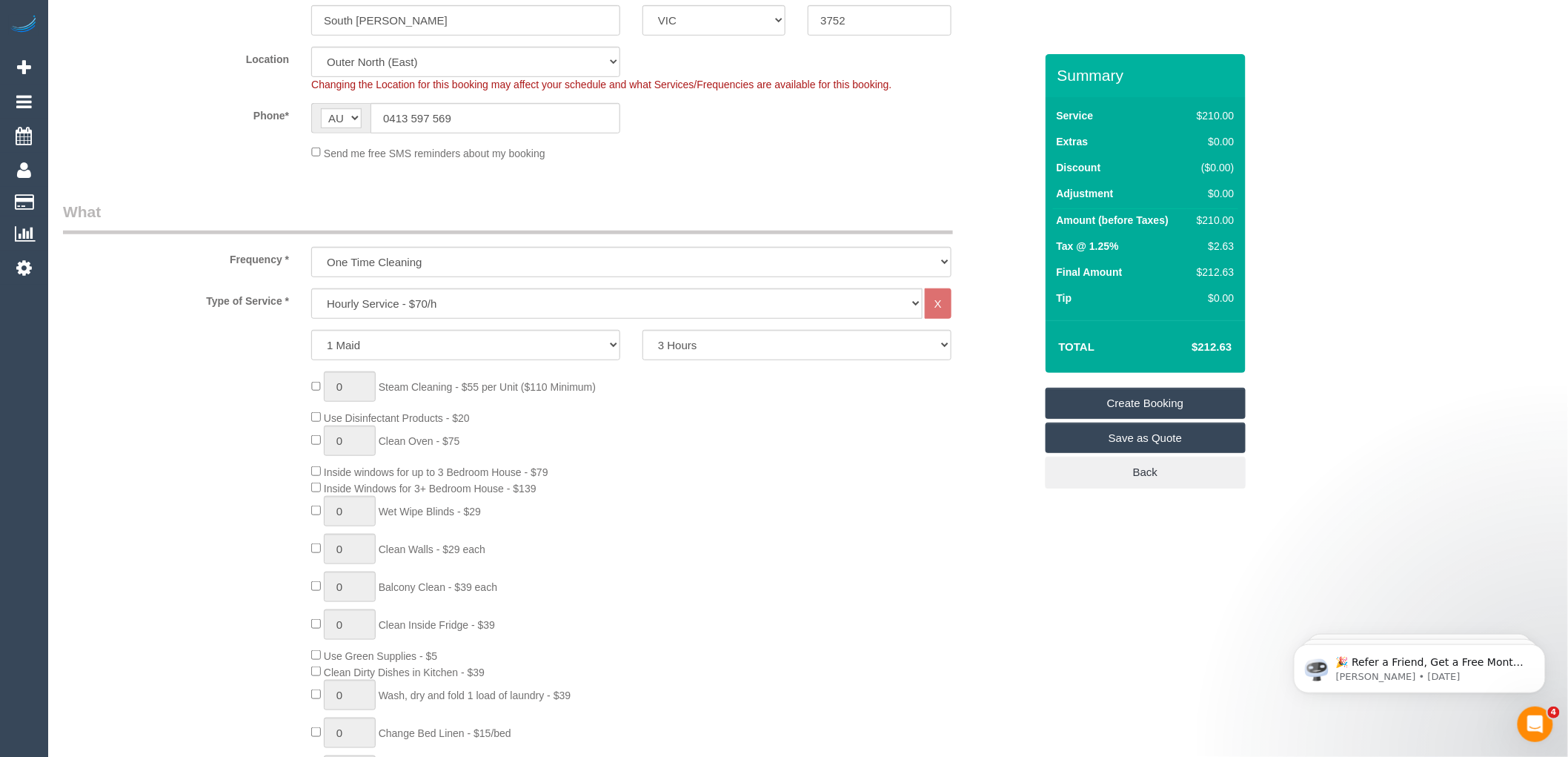
scroll to position [329, 0]
click at [706, 335] on select "2 Hours 2.5 Hours 3 Hours 3.5 Hours 4 Hours 4.5 Hours 5 Hours 5.5 Hours 6 Hours…" at bounding box center [796, 340] width 309 height 31
select select "240"
click at [642, 326] on select "2 Hours 2.5 Hours 3 Hours 3.5 Hours 4 Hours 4.5 Hours 5 Hours 5.5 Hours 6 Hours…" at bounding box center [796, 340] width 309 height 31
click at [676, 371] on div "0 Steam Cleaning - $55 per Unit ($110 Minimum) Use Disinfectant Products - $20 …" at bounding box center [672, 586] width 744 height 438
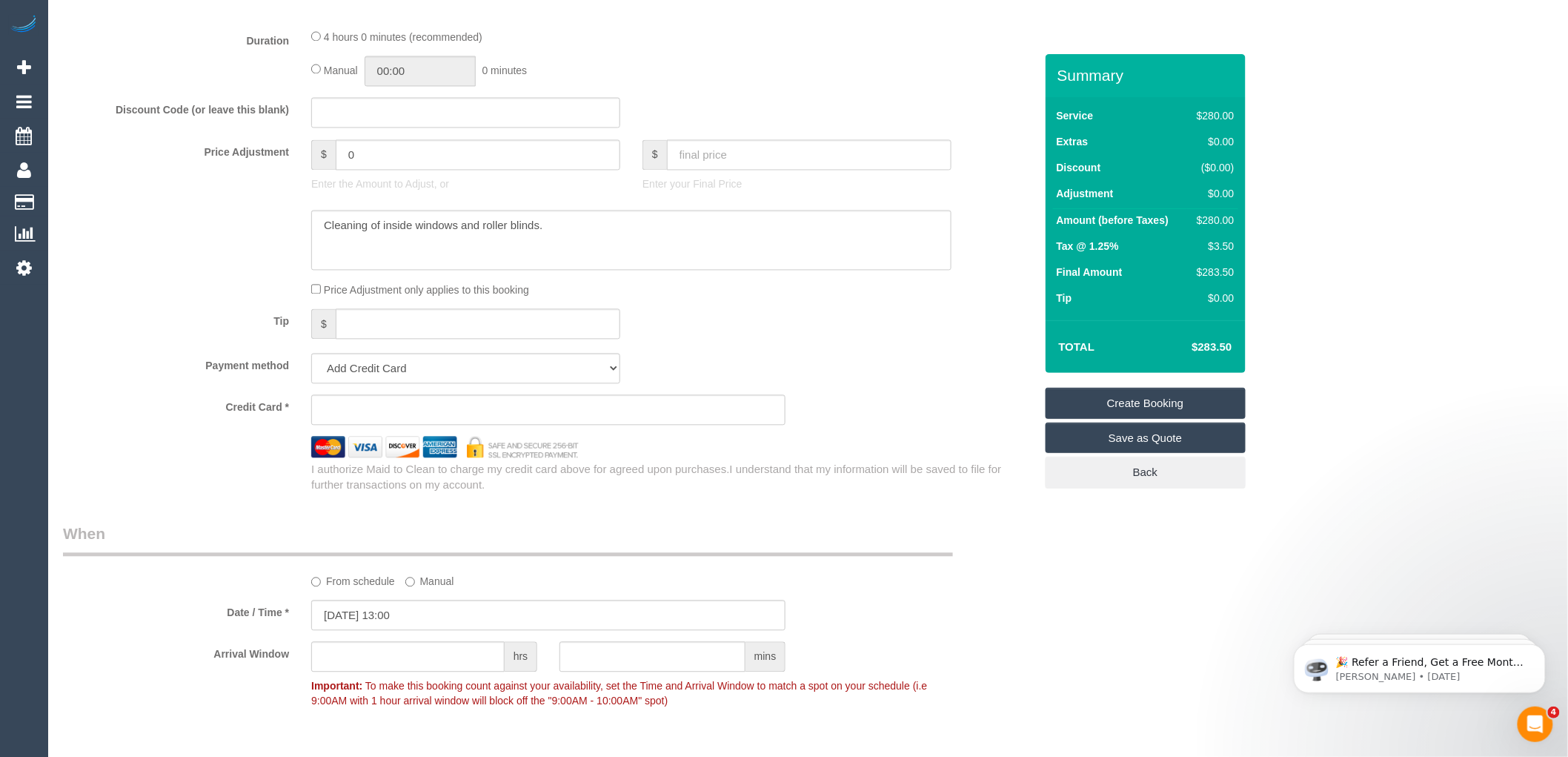
scroll to position [1153, 0]
click at [556, 229] on textarea at bounding box center [632, 235] width 640 height 61
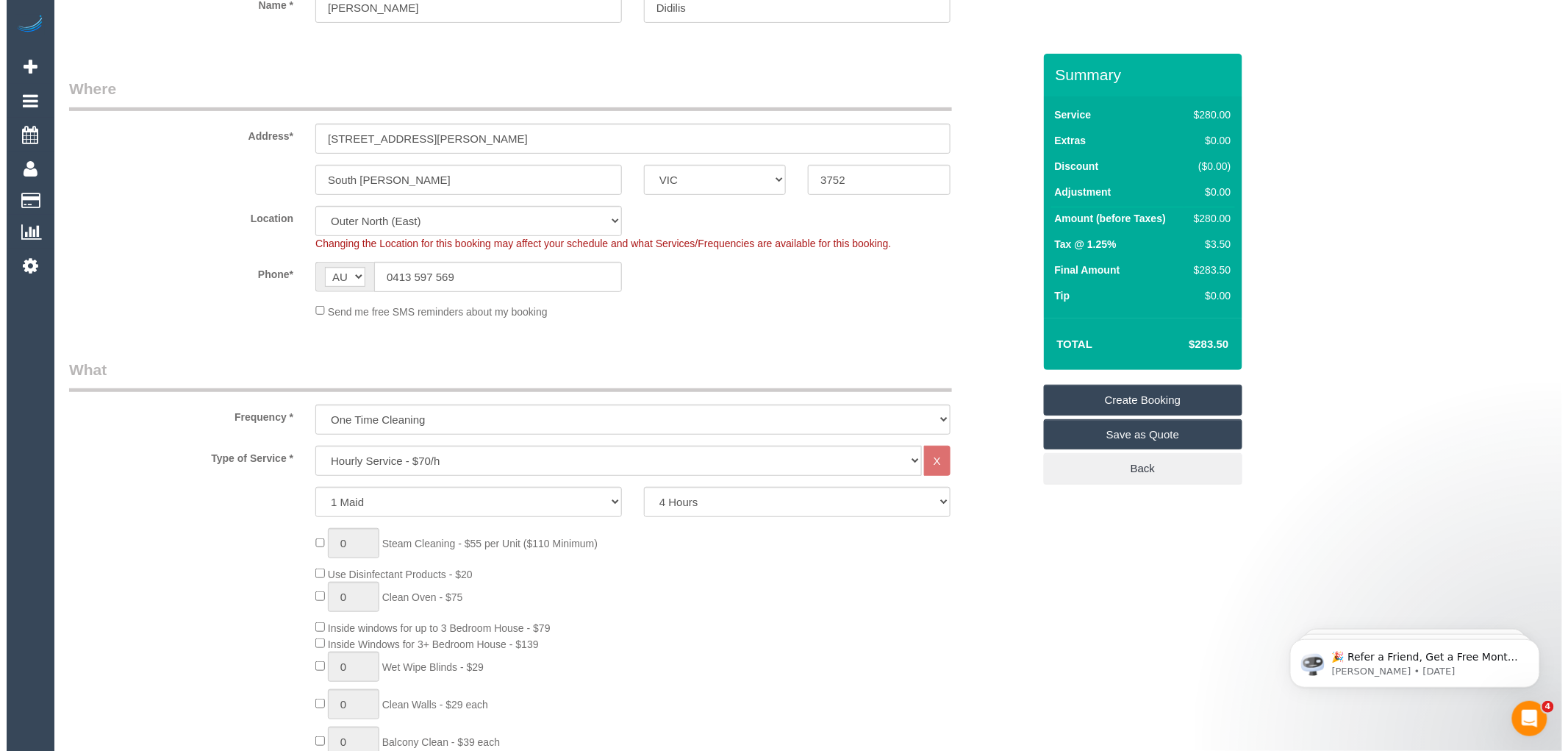
scroll to position [0, 0]
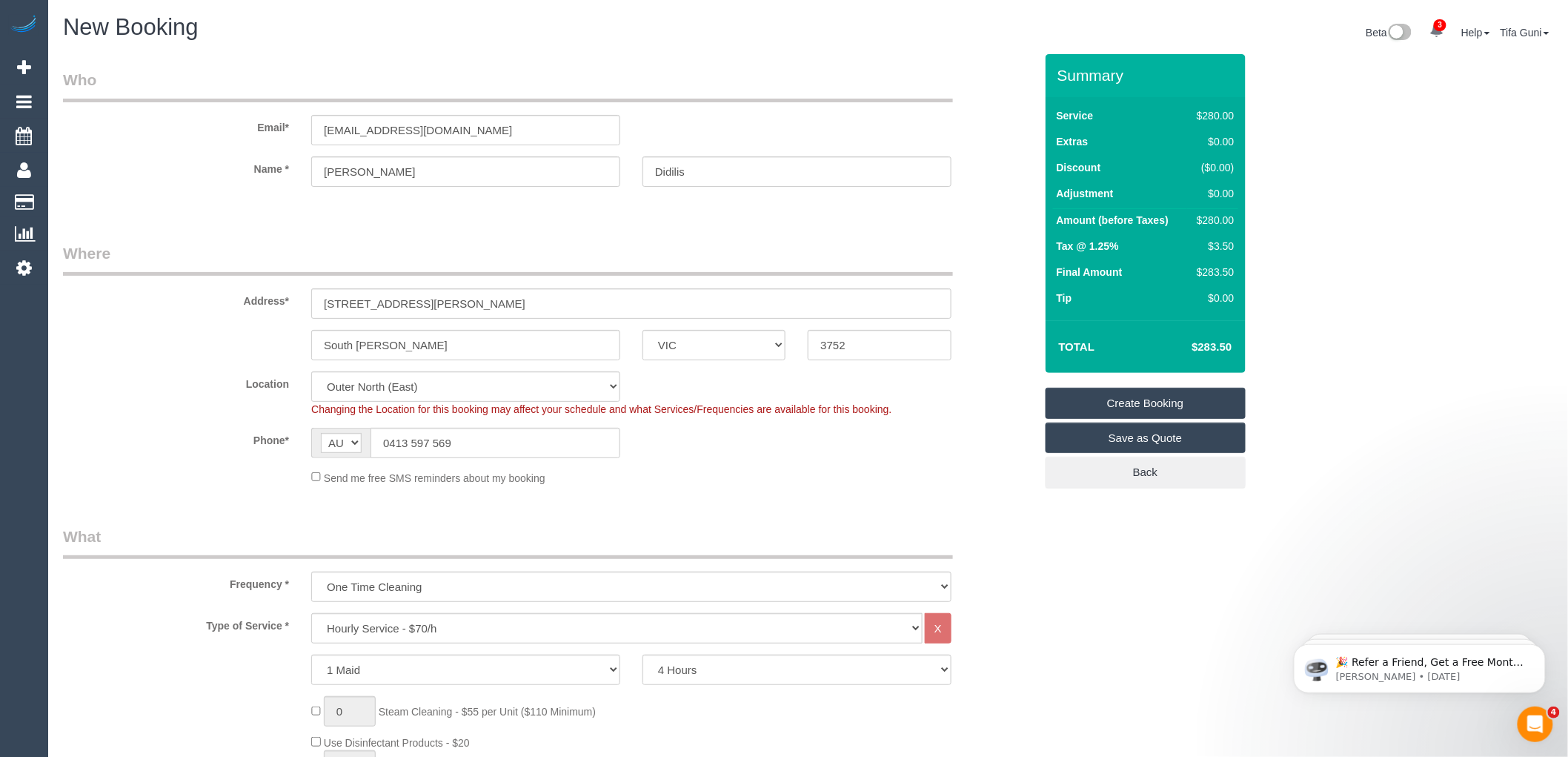
type textarea "Cleaning of inside windows and roller blinds and others."
click at [1136, 441] on link "Save as Quote" at bounding box center [1145, 438] width 200 height 32
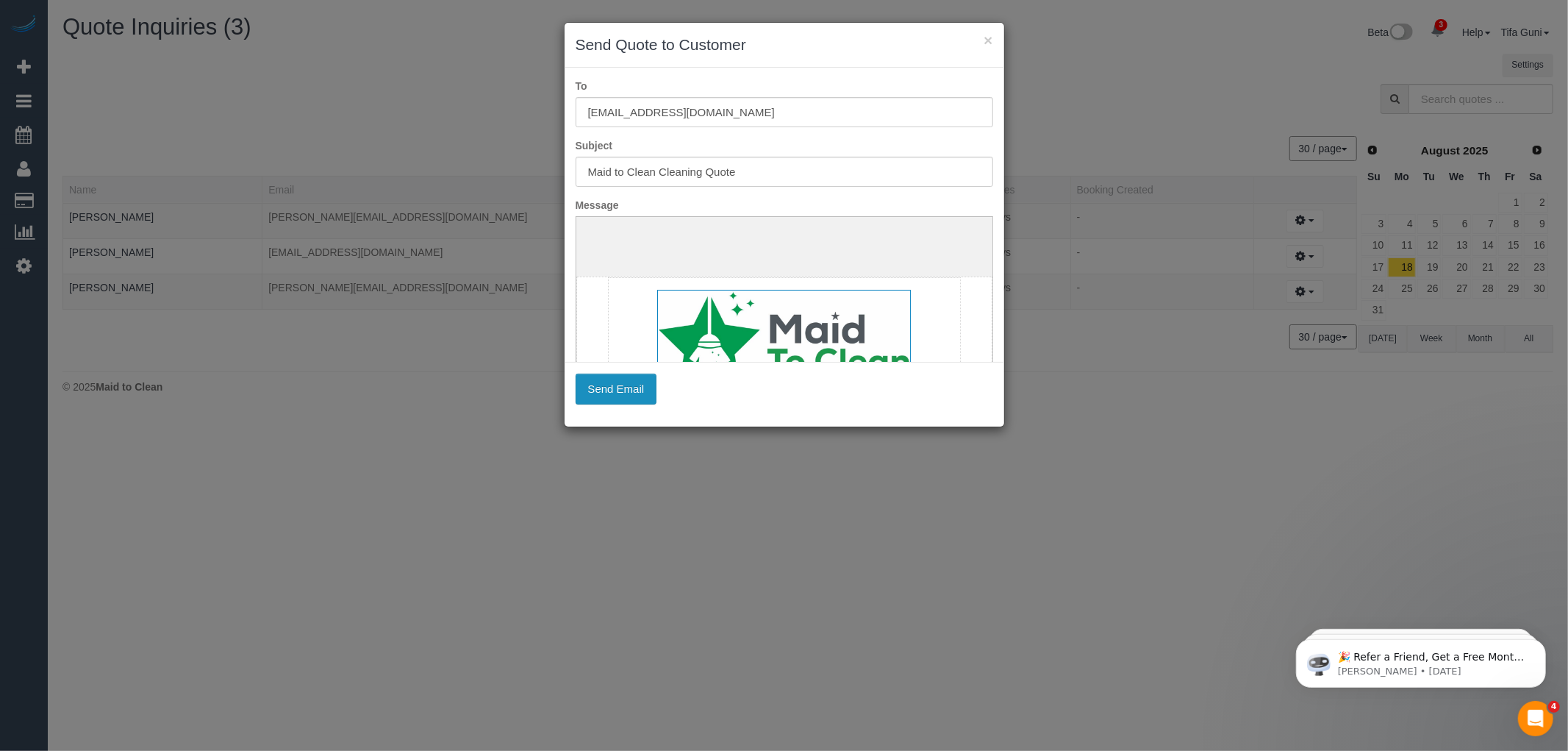
click at [608, 391] on button "Send Email" at bounding box center [616, 389] width 82 height 31
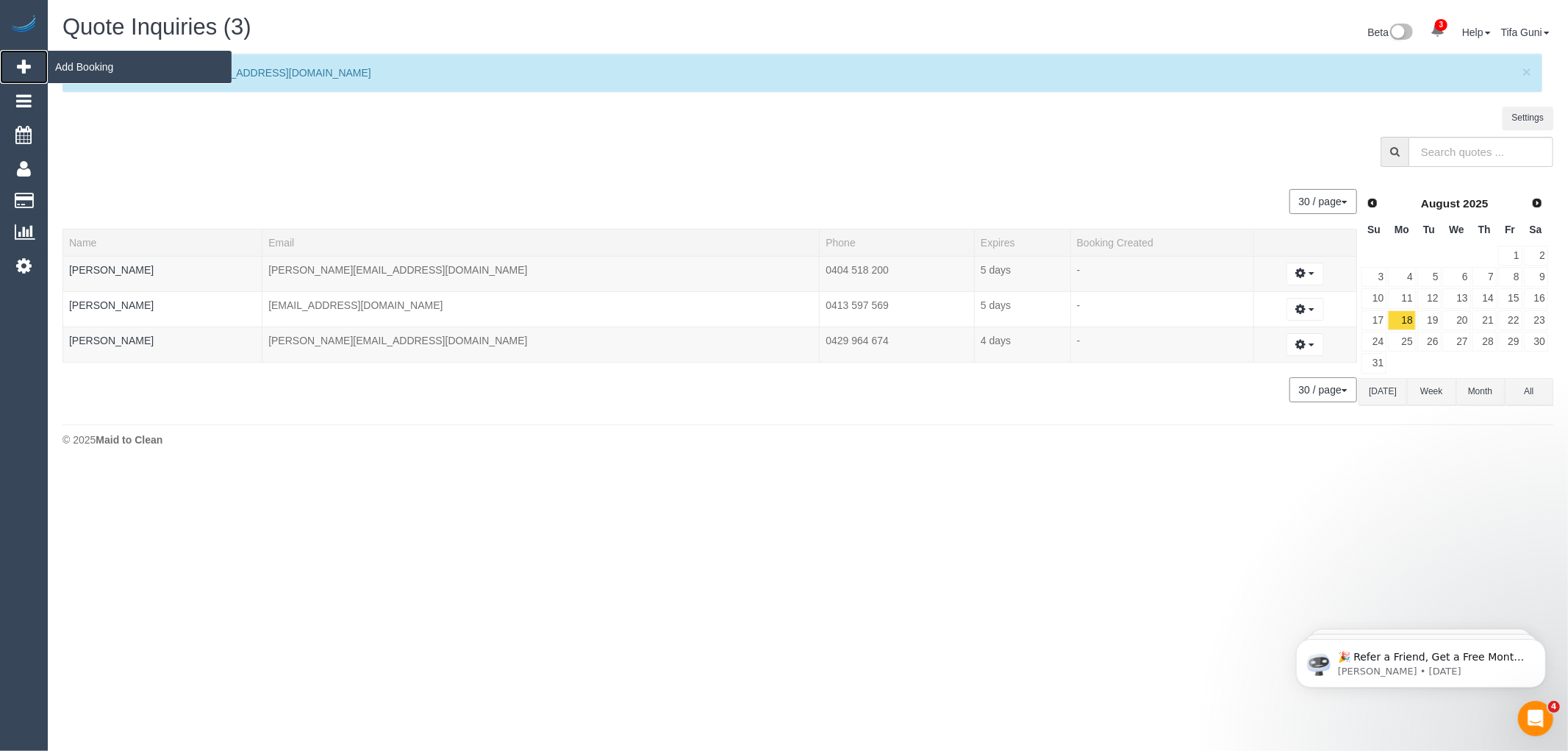
click at [77, 69] on span "Add Booking" at bounding box center [139, 67] width 184 height 34
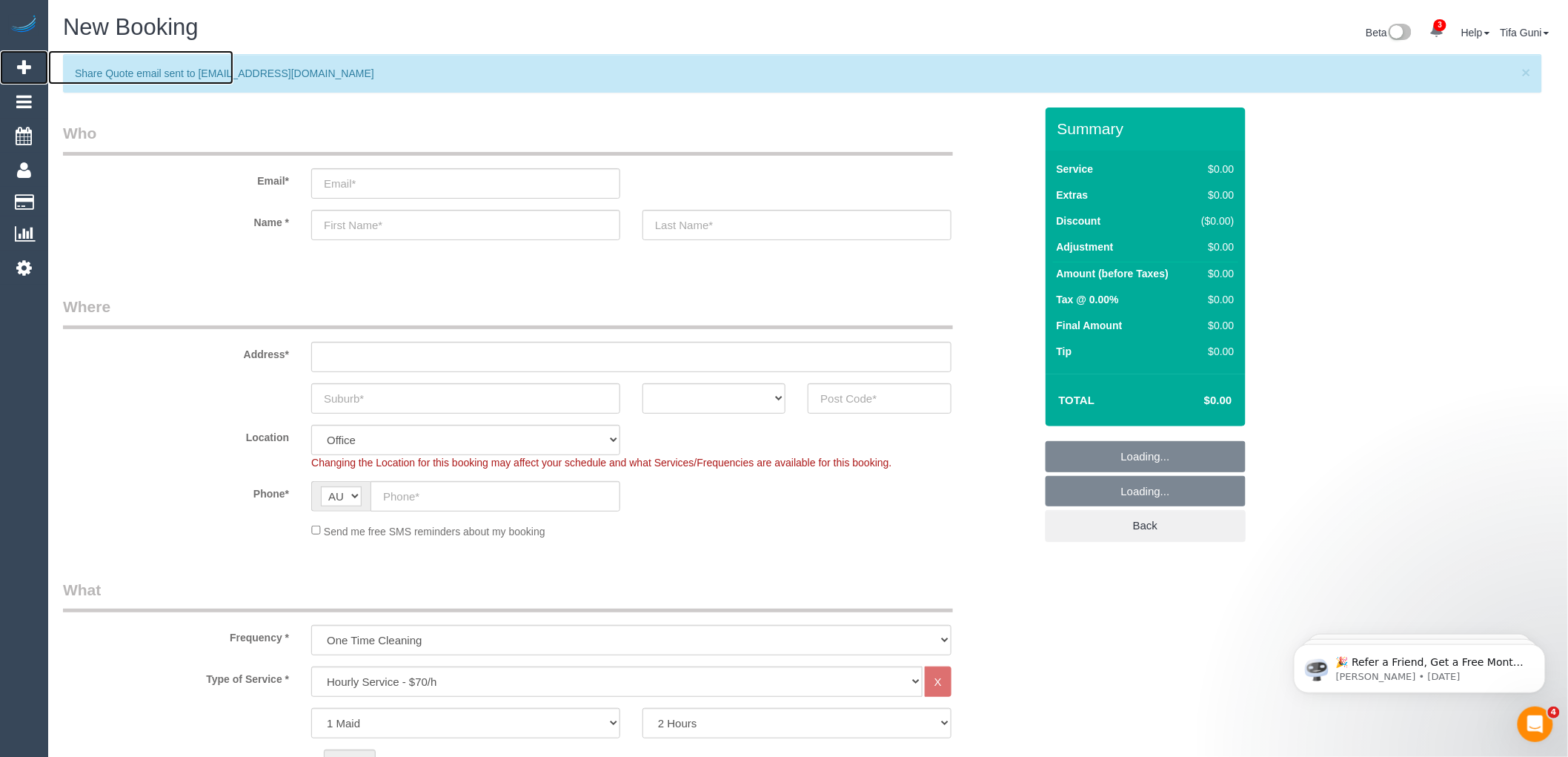
select select "object:3728"
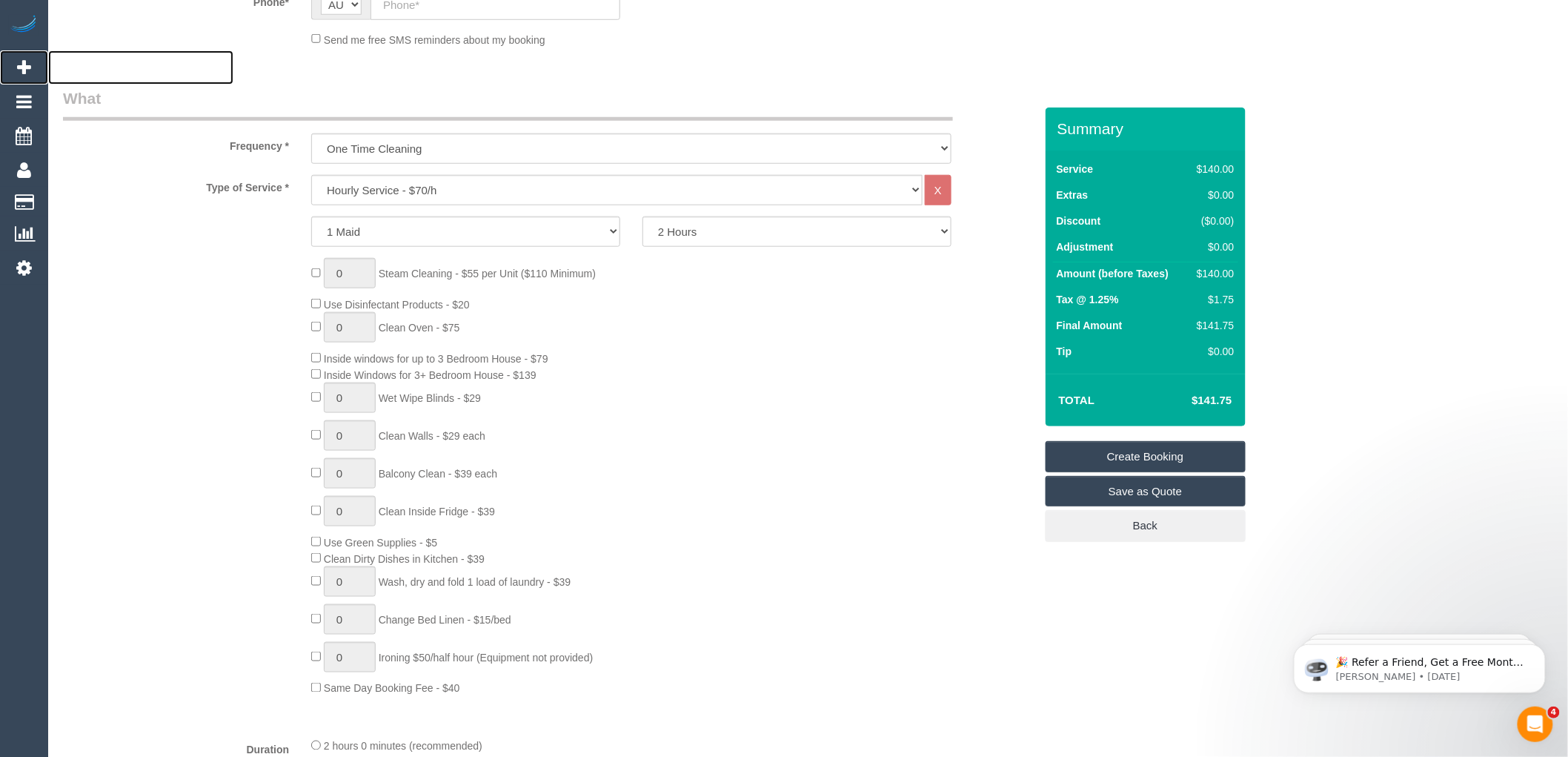
scroll to position [494, 0]
click at [388, 193] on select "Hourly Service - $70/h Hourly Service - $65/h Hourly Service - $60/h Hourly Ser…" at bounding box center [617, 188] width 612 height 31
select select "211"
click at [311, 173] on select "Hourly Service - $70/h Hourly Service - $65/h Hourly Service - $60/h Hourly Ser…" at bounding box center [617, 188] width 612 height 31
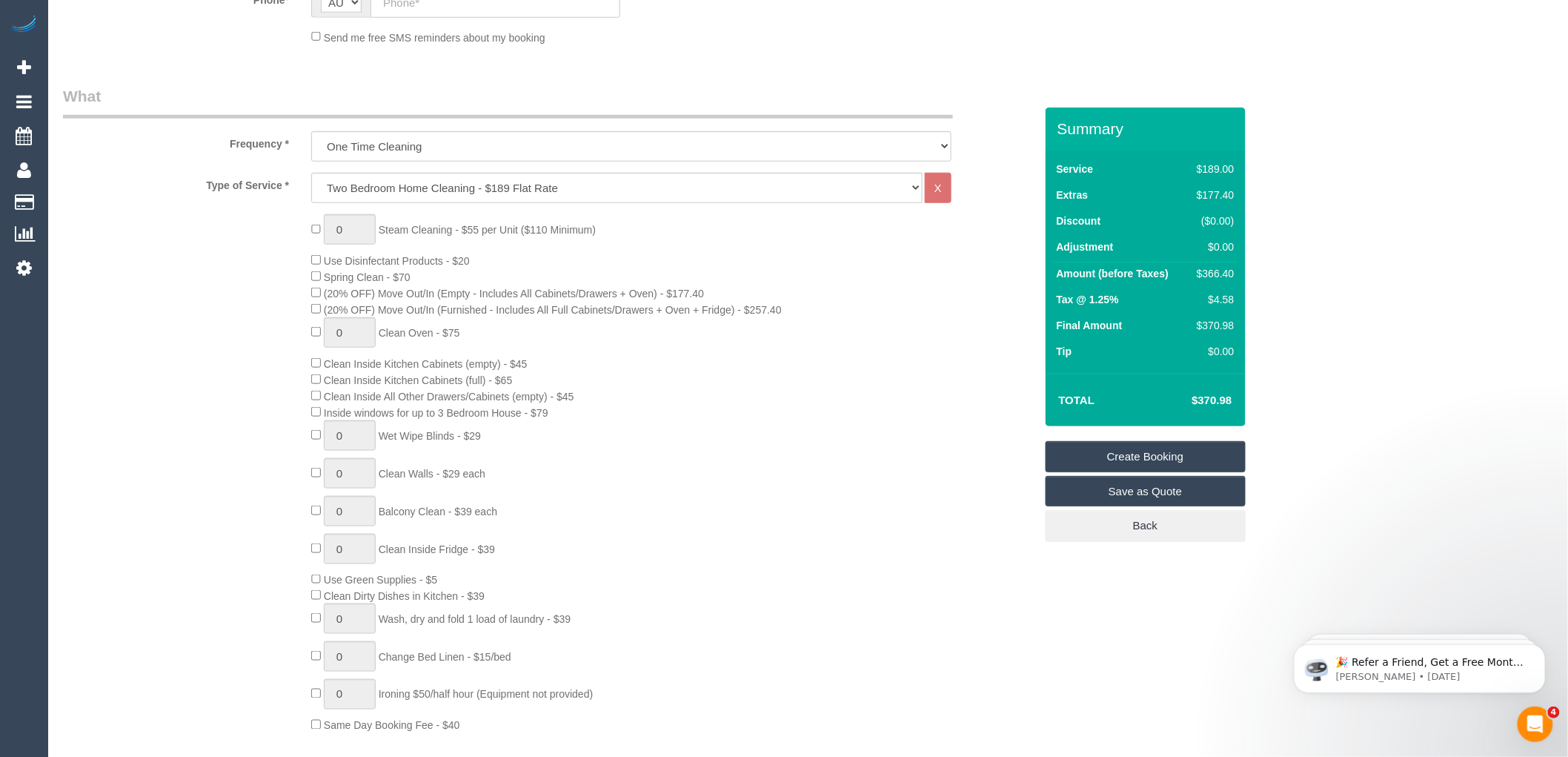
drag, startPoint x: 1149, startPoint y: 355, endPoint x: 1175, endPoint y: 351, distance: 26.3
click at [1149, 355] on td "Tip" at bounding box center [1120, 353] width 135 height 26
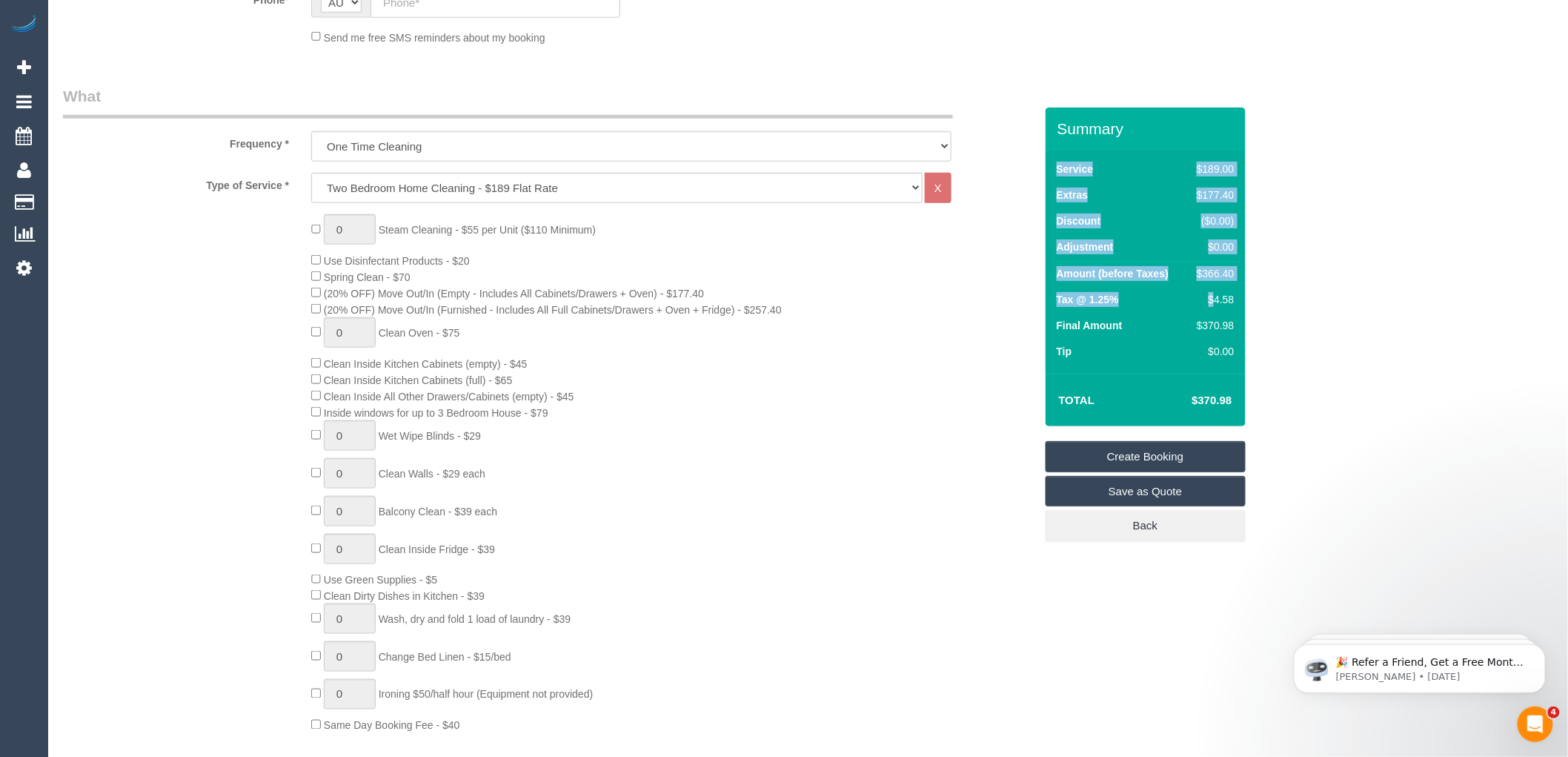
drag, startPoint x: 1238, startPoint y: 296, endPoint x: 1215, endPoint y: 294, distance: 23.1
click at [1215, 294] on div "Service $189.00 Extras $177.40 Discount ($0.00) Adjustment $0.00 Amount (before…" at bounding box center [1145, 261] width 200 height 223
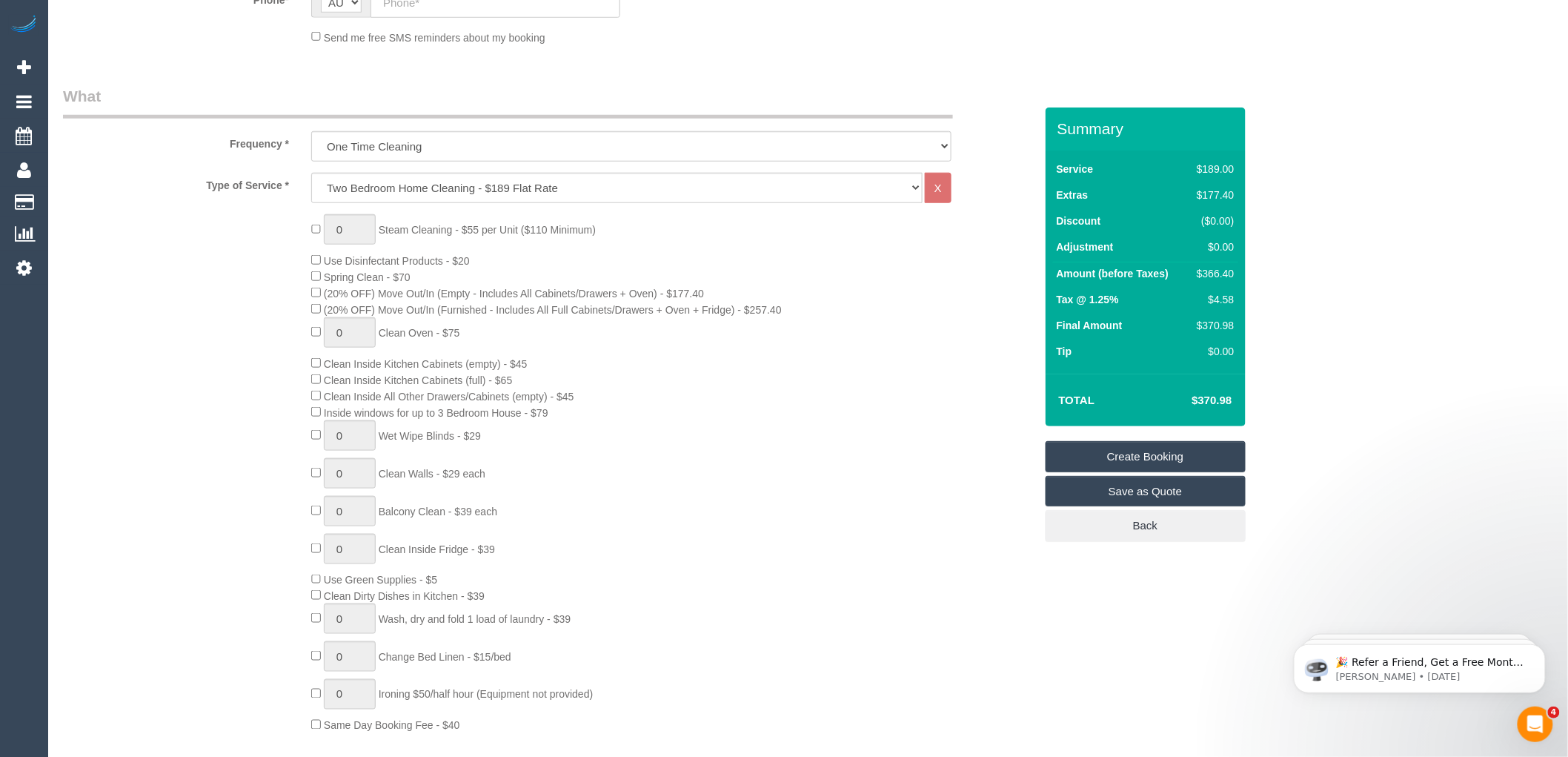
click at [1195, 305] on div "$4.58" at bounding box center [1212, 300] width 43 height 15
drag, startPoint x: 1233, startPoint y: 297, endPoint x: 1209, endPoint y: 296, distance: 24.0
click at [1209, 296] on div "$4.58" at bounding box center [1212, 300] width 43 height 15
copy div "$4.58"
drag, startPoint x: 1189, startPoint y: 400, endPoint x: 1239, endPoint y: 399, distance: 50.0
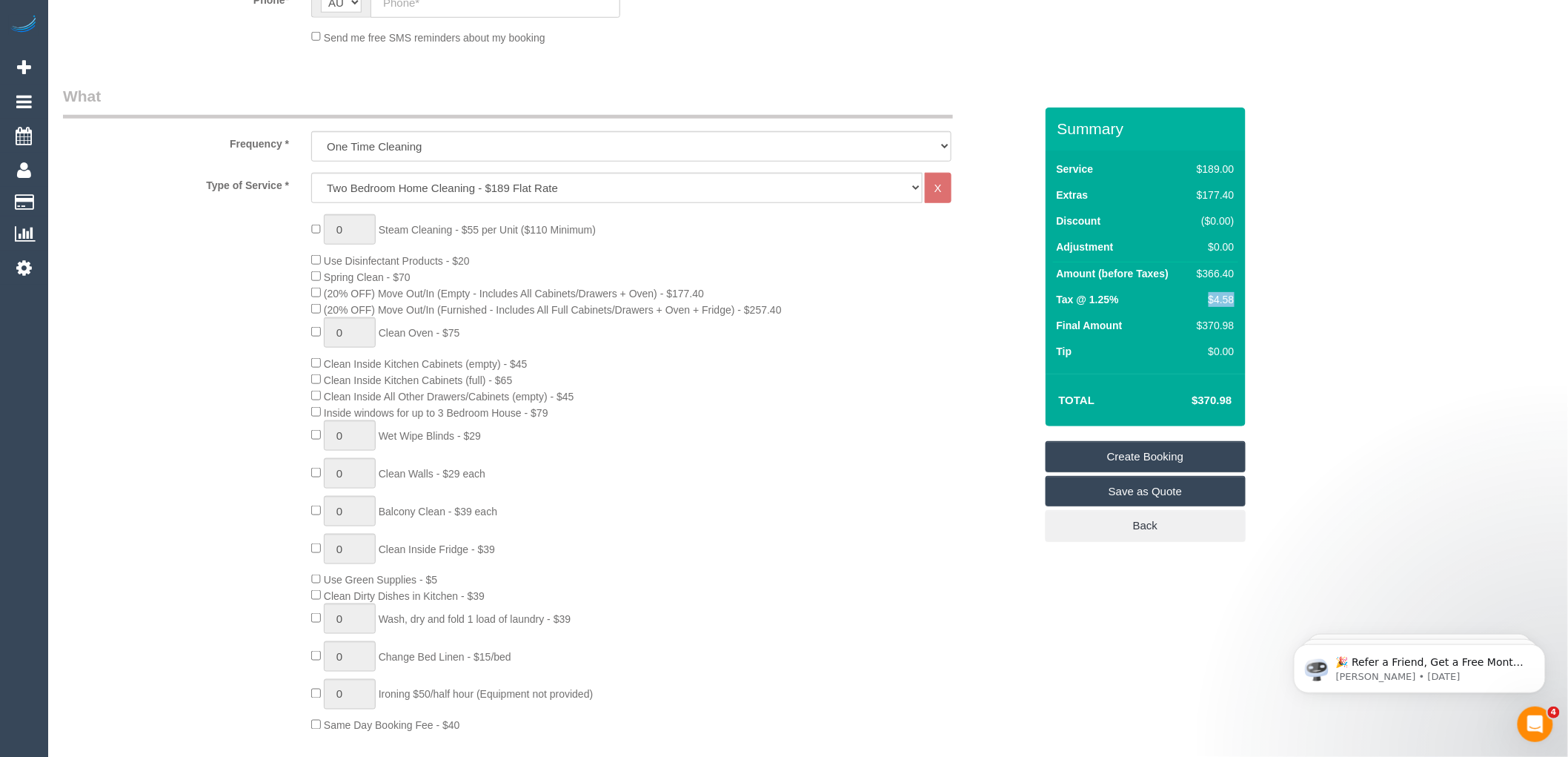
click at [1239, 399] on div "Total $370.98" at bounding box center [1145, 400] width 200 height 53
copy table "Total"
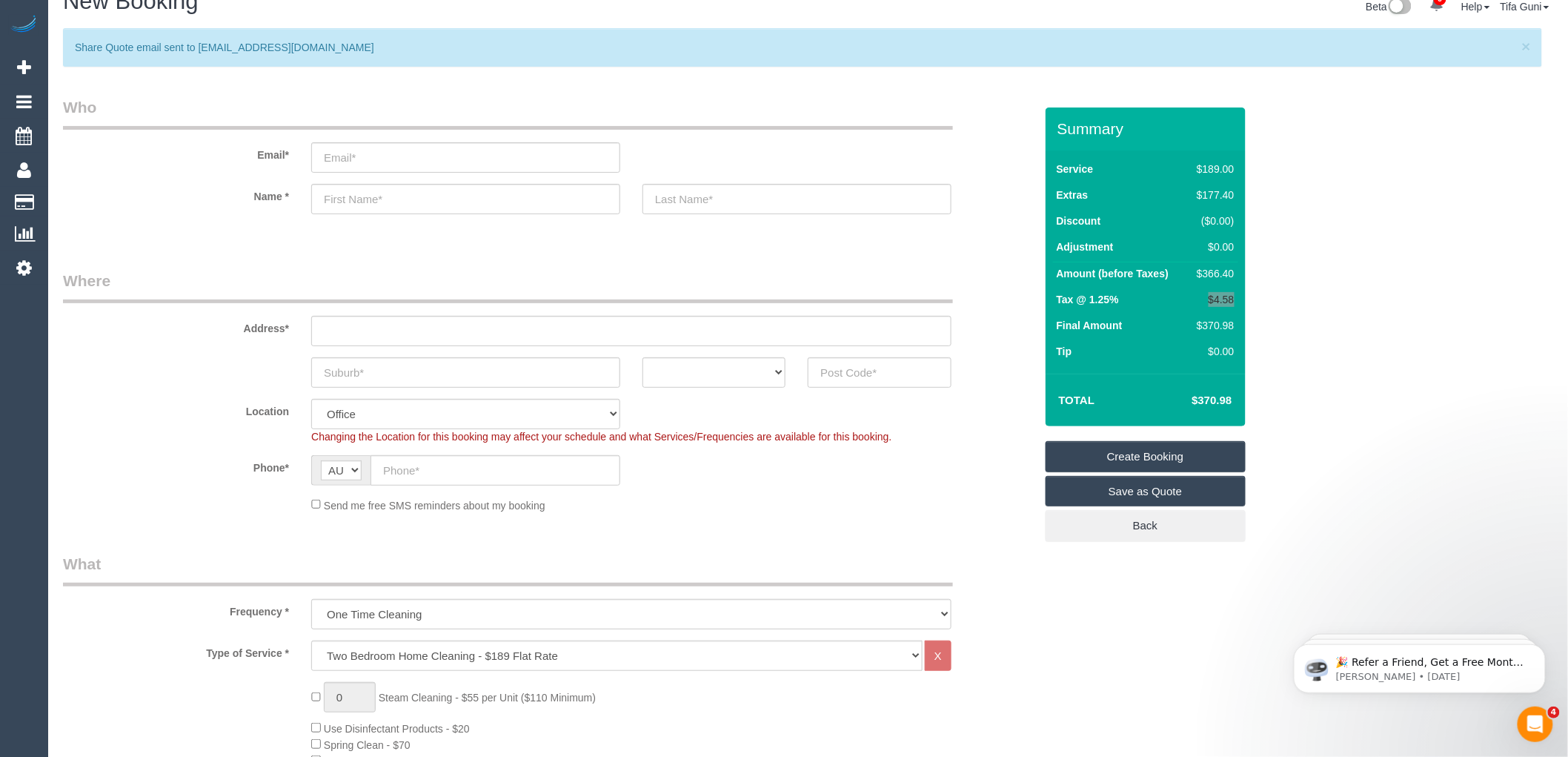
scroll to position [0, 0]
